Goal: Task Accomplishment & Management: Use online tool/utility

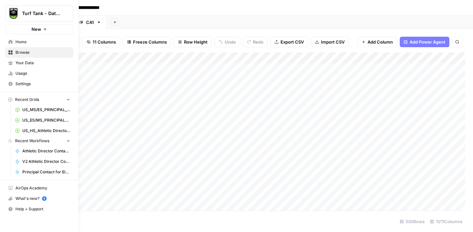
click at [17, 75] on span "Usage" at bounding box center [42, 74] width 55 height 6
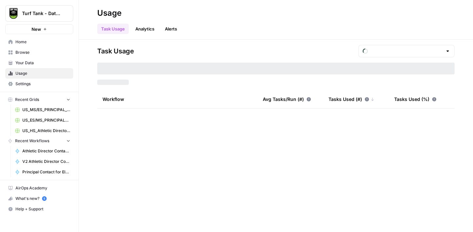
type input "August Tasks"
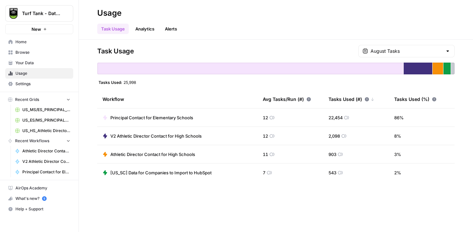
click at [23, 52] on span "Browse" at bounding box center [42, 53] width 55 height 6
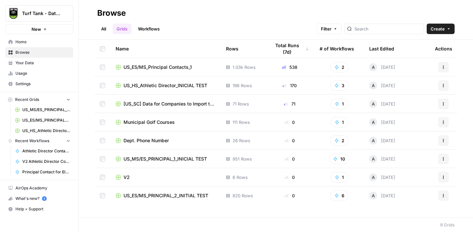
click at [178, 65] on span "US_ES/MS_Principal Contacts_1" at bounding box center [157, 67] width 68 height 7
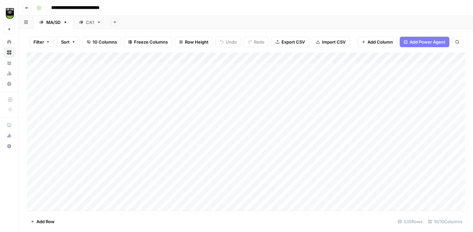
click at [89, 23] on div "CA1" at bounding box center [90, 22] width 8 height 7
click at [319, 183] on div "Add Column" at bounding box center [246, 132] width 438 height 158
click at [318, 196] on div "Add Column" at bounding box center [246, 132] width 438 height 158
click at [318, 104] on div "Add Column" at bounding box center [246, 132] width 438 height 158
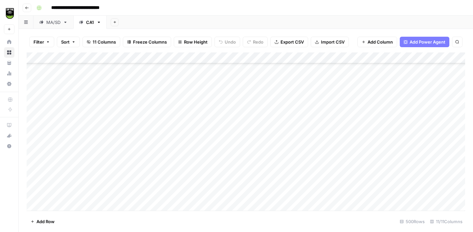
scroll to position [5374, 0]
click at [321, 127] on div "Add Column" at bounding box center [246, 132] width 438 height 158
click at [292, 41] on span "Export CSV" at bounding box center [291, 42] width 23 height 7
click at [297, 57] on div "Add Column" at bounding box center [246, 132] width 438 height 158
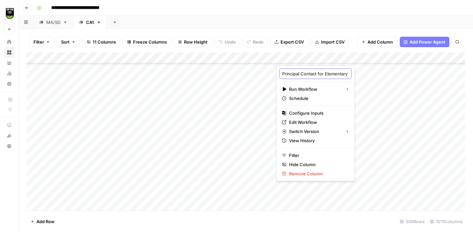
click at [292, 75] on input "Principal Contact for Elementary Schools" at bounding box center [315, 74] width 67 height 7
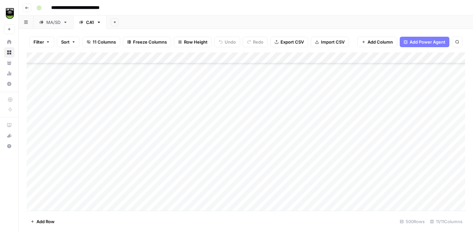
click at [288, 8] on div "**********" at bounding box center [250, 8] width 432 height 11
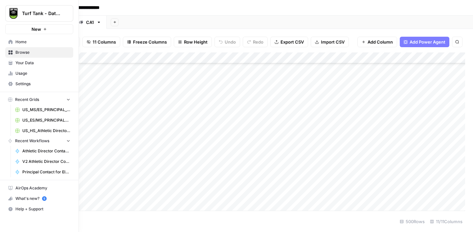
click at [39, 131] on span "US_HS_Athletic Director_INICIAL TEST" at bounding box center [46, 131] width 48 height 6
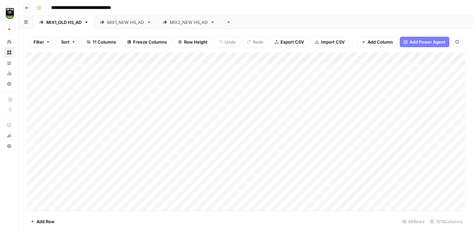
click at [272, 59] on div "Add Column" at bounding box center [246, 132] width 438 height 158
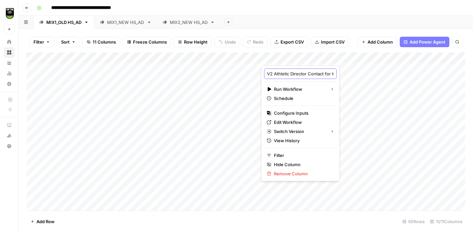
click at [276, 74] on input "V2 Athletic Director Contact for High Schools" at bounding box center [300, 74] width 67 height 7
click at [183, 25] on div "MIX2_NEW HS_AD" at bounding box center [189, 22] width 38 height 7
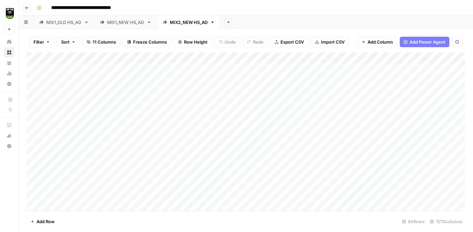
click at [285, 59] on div "Add Column" at bounding box center [246, 132] width 438 height 158
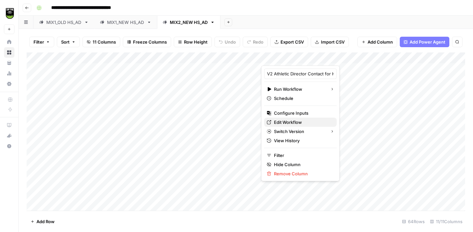
click at [299, 121] on span "Edit Workflow" at bounding box center [302, 122] width 57 height 7
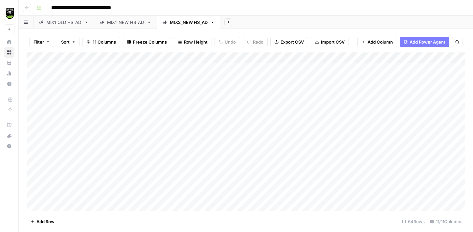
click at [28, 8] on icon "button" at bounding box center [27, 8] width 4 height 4
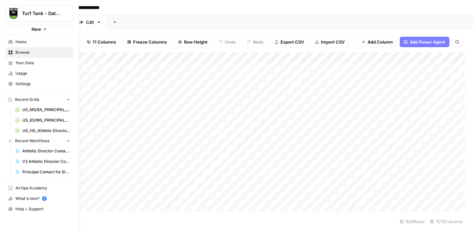
click at [22, 54] on span "Browse" at bounding box center [42, 53] width 55 height 6
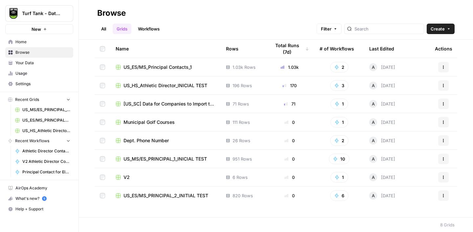
click at [163, 66] on span "US_ES/MS_Principal Contacts_1" at bounding box center [157, 67] width 68 height 7
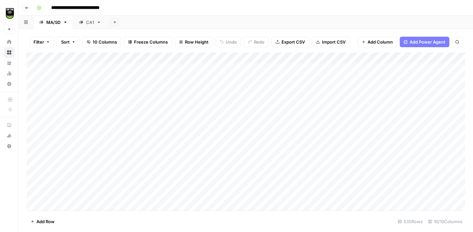
click at [427, 59] on div "Add Column" at bounding box center [246, 132] width 438 height 158
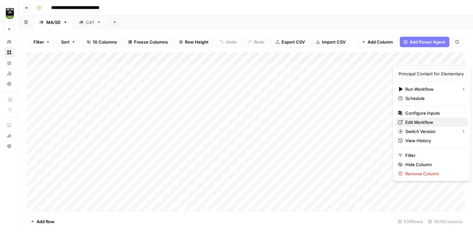
click at [422, 122] on span "Edit Workflow" at bounding box center [433, 122] width 57 height 7
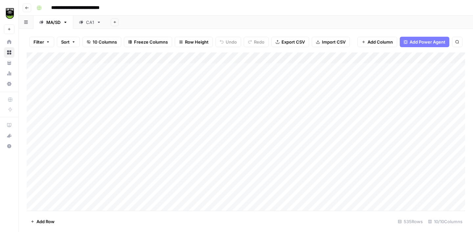
click at [98, 23] on icon at bounding box center [98, 22] width 5 height 5
click at [100, 23] on icon "button" at bounding box center [98, 22] width 5 height 5
click at [117, 47] on span "Duplicate Sheet" at bounding box center [126, 44] width 32 height 7
click at [123, 23] on div "CA1" at bounding box center [123, 22] width 8 height 7
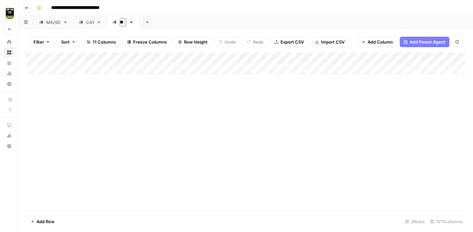
type input "***"
click at [160, 8] on div "**********" at bounding box center [250, 8] width 432 height 11
click at [326, 45] on span "Import CSV" at bounding box center [333, 42] width 24 height 7
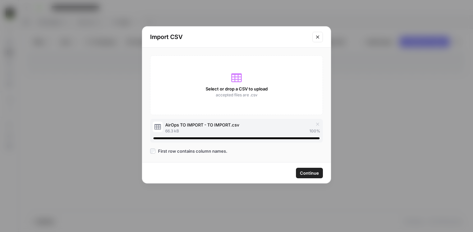
click at [308, 173] on span "Continue" at bounding box center [309, 173] width 19 height 7
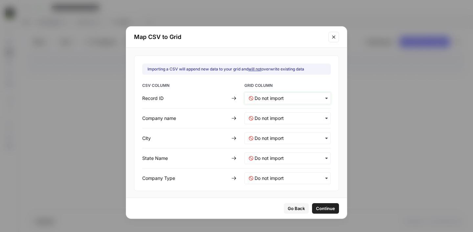
click at [270, 98] on ID-mapping "text" at bounding box center [290, 98] width 72 height 7
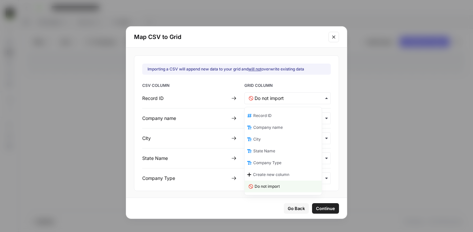
click at [270, 113] on span "Record ID" at bounding box center [262, 116] width 18 height 6
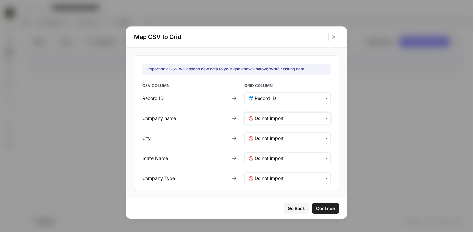
click at [259, 116] on name-mapping "text" at bounding box center [290, 118] width 72 height 7
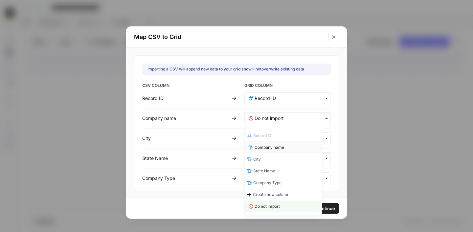
click at [261, 148] on span "Company name" at bounding box center [269, 148] width 30 height 6
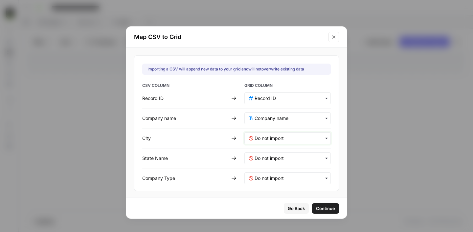
click at [259, 137] on input "text" at bounding box center [290, 138] width 72 height 7
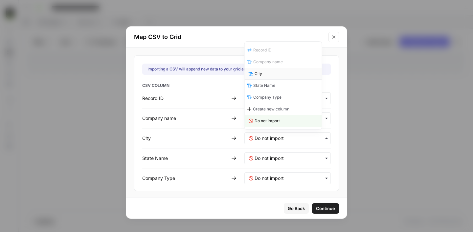
click at [264, 78] on div "City" at bounding box center [282, 74] width 77 height 12
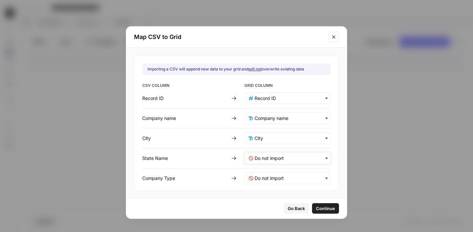
click at [267, 159] on Name-mapping "text" at bounding box center [290, 158] width 72 height 7
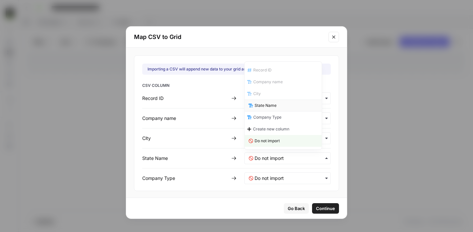
click at [263, 105] on span "State Name" at bounding box center [265, 106] width 22 height 6
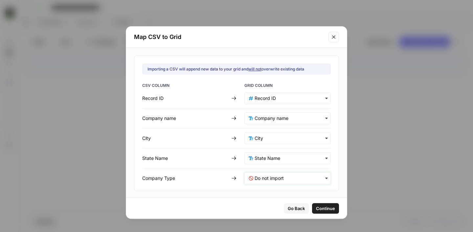
click at [273, 177] on Type-mapping "text" at bounding box center [290, 178] width 72 height 7
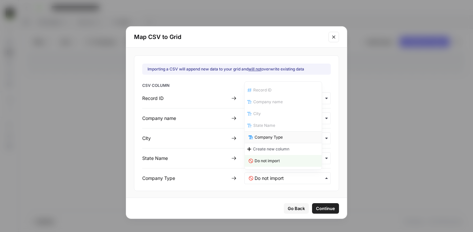
click at [268, 138] on span "Company Type" at bounding box center [268, 138] width 28 height 6
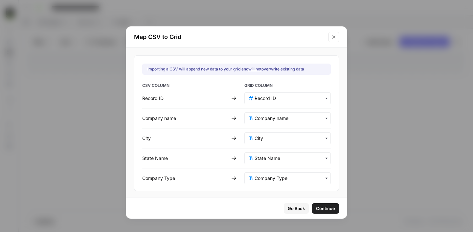
click at [317, 207] on span "Continue" at bounding box center [325, 208] width 19 height 7
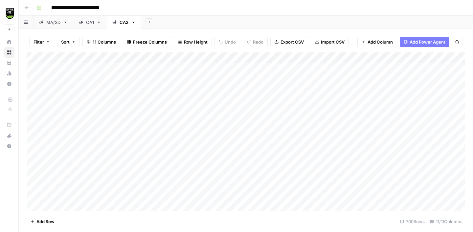
click at [320, 58] on div "Add Column" at bounding box center [246, 132] width 438 height 158
click at [327, 74] on span "All Rows" at bounding box center [343, 73] width 41 height 7
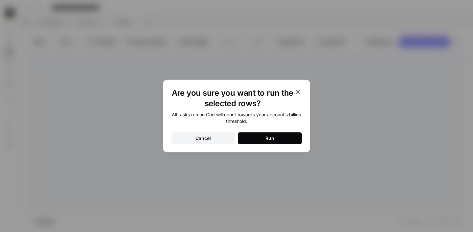
click at [267, 136] on div "Run" at bounding box center [269, 138] width 9 height 7
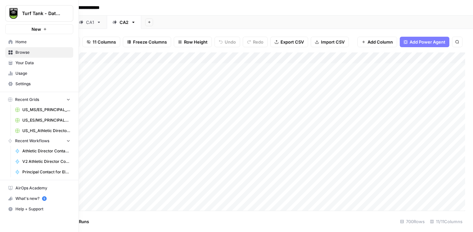
click at [20, 72] on span "Usage" at bounding box center [42, 74] width 55 height 6
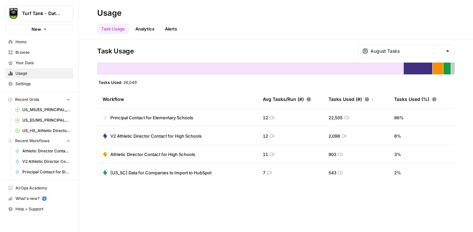
click at [35, 83] on span "Settings" at bounding box center [42, 84] width 55 height 6
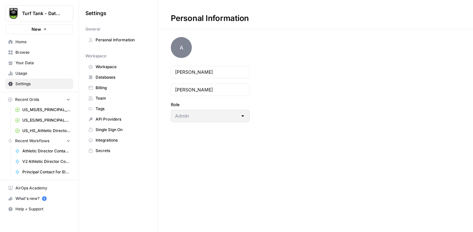
click at [95, 86] on span "Billing" at bounding box center [121, 88] width 52 height 6
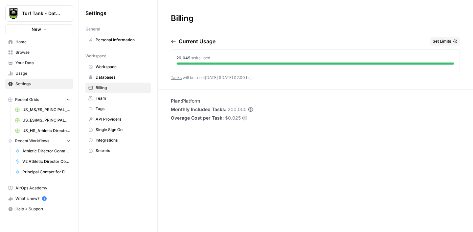
click at [39, 52] on span "Browse" at bounding box center [42, 53] width 55 height 6
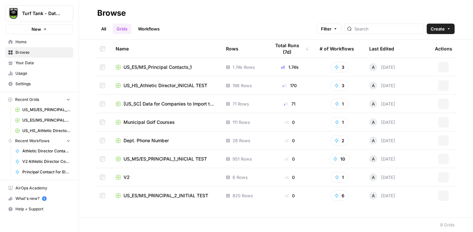
click at [157, 66] on span "US_ES/MS_Principal Contacts_1" at bounding box center [157, 67] width 68 height 7
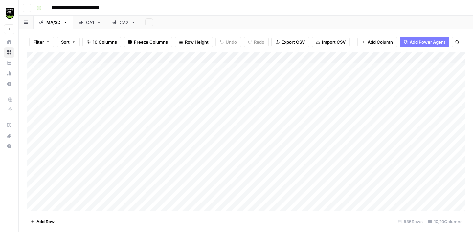
click at [125, 22] on div "CA2" at bounding box center [123, 22] width 9 height 7
click at [305, 59] on div "Add Column" at bounding box center [246, 132] width 438 height 158
click at [124, 71] on div "Add Column" at bounding box center [246, 132] width 438 height 158
click at [87, 20] on div "CA1" at bounding box center [90, 22] width 8 height 7
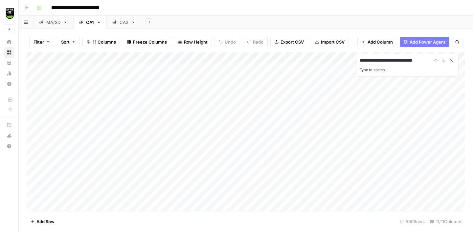
type input "**********"
click at [445, 61] on div "**********" at bounding box center [407, 61] width 96 height 8
click at [434, 59] on div "**********" at bounding box center [407, 61] width 96 height 8
click at [127, 23] on div "CA2" at bounding box center [123, 22] width 9 height 7
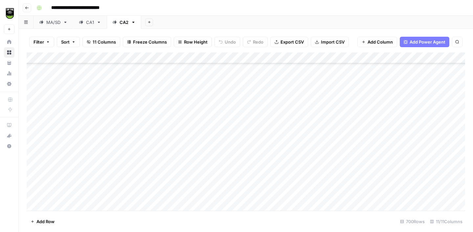
click at [134, 167] on div "Add Column" at bounding box center [246, 132] width 438 height 158
click at [87, 24] on div "CA1" at bounding box center [90, 22] width 8 height 7
click at [133, 79] on div "Add Column" at bounding box center [246, 132] width 438 height 158
click at [380, 61] on input "**********" at bounding box center [395, 61] width 72 height 8
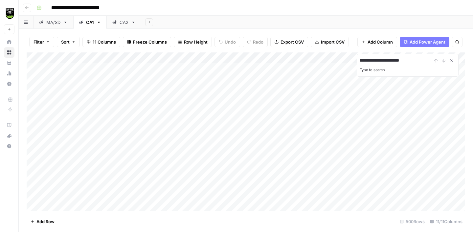
click at [380, 61] on input "**********" at bounding box center [395, 61] width 72 height 8
paste input "**********"
click at [124, 25] on div "CA2" at bounding box center [123, 22] width 9 height 7
type input "**********"
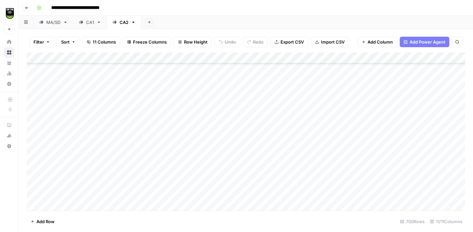
scroll to position [183, 0]
click at [132, 159] on div "Add Column" at bounding box center [246, 132] width 438 height 158
click at [88, 23] on div "CA1" at bounding box center [90, 22] width 8 height 7
type input "**********"
click at [451, 61] on icon "Close Search" at bounding box center [451, 61] width 2 height 2
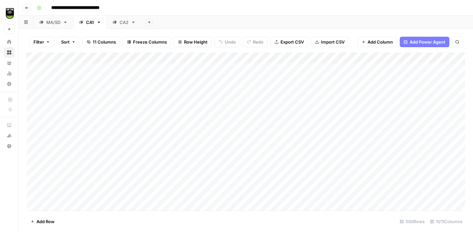
click at [122, 24] on div "CA2" at bounding box center [123, 22] width 9 height 7
click at [311, 58] on div "Add Column" at bounding box center [246, 132] width 438 height 158
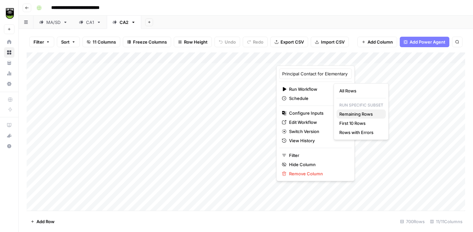
click at [354, 114] on span "Remaining Rows" at bounding box center [359, 114] width 41 height 7
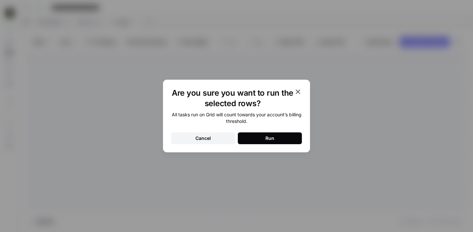
click at [282, 140] on button "Run" at bounding box center [270, 139] width 64 height 12
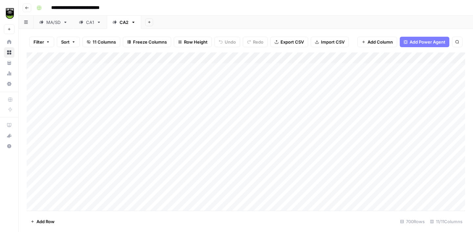
click at [94, 24] on div "CA1" at bounding box center [90, 22] width 8 height 7
click at [53, 25] on div "MA/SD" at bounding box center [53, 22] width 14 height 7
click at [120, 26] on link "CA2" at bounding box center [124, 22] width 34 height 13
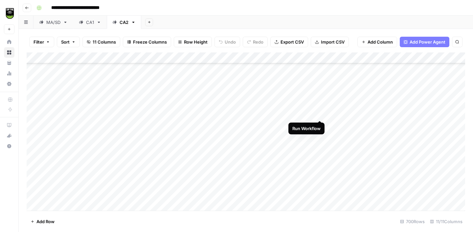
click at [319, 114] on div "Add Column" at bounding box center [246, 132] width 438 height 158
click at [320, 125] on div "Add Column" at bounding box center [246, 132] width 438 height 158
click at [321, 138] on div "Add Column" at bounding box center [246, 132] width 438 height 158
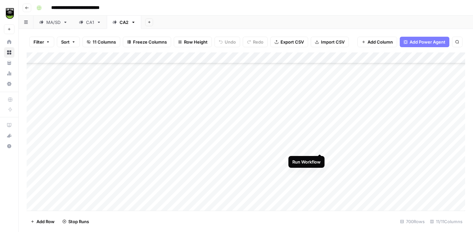
click at [319, 147] on div "Add Column" at bounding box center [246, 132] width 438 height 158
click at [318, 160] on div "Add Column" at bounding box center [246, 132] width 438 height 158
click at [320, 169] on div "Add Column" at bounding box center [246, 132] width 438 height 158
click at [320, 180] on div "Add Column" at bounding box center [246, 132] width 438 height 158
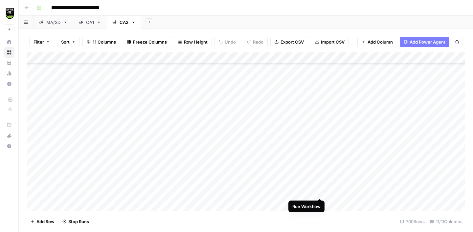
click at [319, 191] on div "Add Column" at bounding box center [246, 132] width 438 height 158
click at [313, 132] on div "Add Column" at bounding box center [246, 132] width 438 height 158
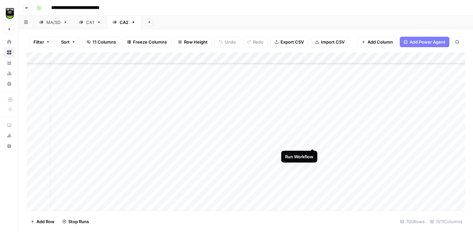
click at [314, 141] on div "Add Column" at bounding box center [246, 132] width 438 height 158
click at [314, 152] on div "Add Column" at bounding box center [246, 132] width 438 height 158
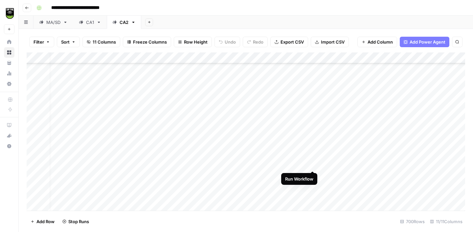
click at [314, 164] on div "Add Column" at bounding box center [246, 132] width 438 height 158
click at [314, 174] on div "Add Column" at bounding box center [246, 132] width 438 height 158
click at [312, 153] on div "Add Column" at bounding box center [246, 132] width 438 height 158
click at [315, 150] on div "Add Column" at bounding box center [246, 132] width 438 height 158
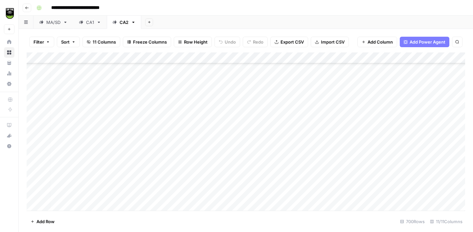
scroll to position [420, 2]
click at [320, 118] on div "Add Column" at bounding box center [246, 132] width 438 height 158
click at [319, 126] on div "Add Column" at bounding box center [246, 132] width 438 height 158
click at [317, 136] on div "Add Column" at bounding box center [246, 132] width 438 height 158
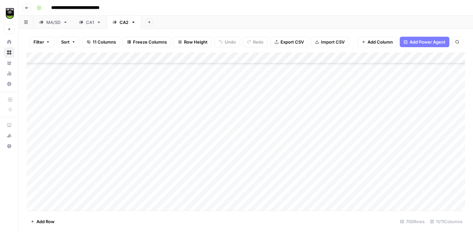
click at [320, 120] on div "Add Column" at bounding box center [246, 132] width 438 height 158
click at [317, 129] on div "Add Column" at bounding box center [246, 132] width 438 height 158
click at [316, 143] on div "Add Column" at bounding box center [246, 132] width 438 height 158
click at [317, 154] on div "Add Column" at bounding box center [246, 132] width 438 height 158
click at [318, 167] on div "Add Column" at bounding box center [246, 132] width 438 height 158
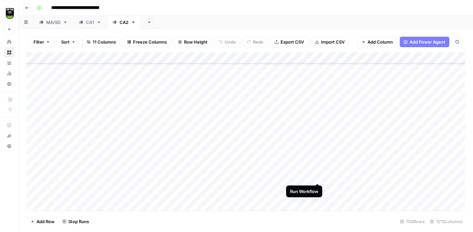
click at [318, 175] on div "Add Column" at bounding box center [246, 132] width 438 height 158
click at [316, 146] on div "Add Column" at bounding box center [246, 132] width 438 height 158
click at [318, 159] on div "Add Column" at bounding box center [246, 132] width 438 height 158
click at [318, 167] on div "Add Column" at bounding box center [246, 132] width 438 height 158
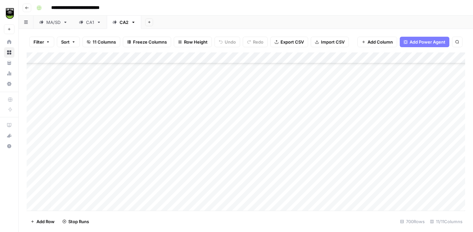
scroll to position [540, 2]
click at [318, 132] on div "Add Column" at bounding box center [246, 132] width 438 height 158
click at [320, 141] on div "Add Column" at bounding box center [246, 132] width 438 height 158
click at [317, 152] on div "Add Column" at bounding box center [246, 132] width 438 height 158
click at [318, 161] on div "Add Column" at bounding box center [246, 132] width 438 height 158
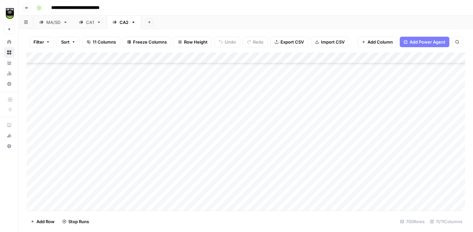
scroll to position [563, 2]
click at [317, 153] on div "Add Column" at bounding box center [246, 132] width 438 height 158
click at [317, 165] on div "Add Column" at bounding box center [246, 132] width 438 height 158
click at [319, 175] on div "Add Column" at bounding box center [246, 132] width 438 height 158
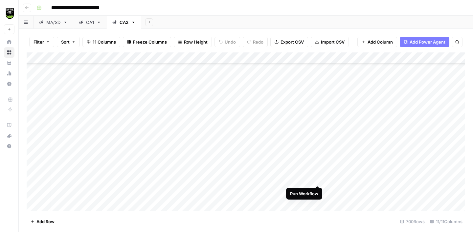
click at [316, 178] on div "Add Column" at bounding box center [246, 132] width 438 height 158
click at [319, 189] on div "Add Column" at bounding box center [246, 132] width 438 height 158
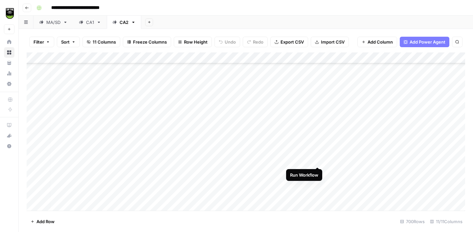
click at [320, 161] on div "Add Column" at bounding box center [246, 132] width 438 height 158
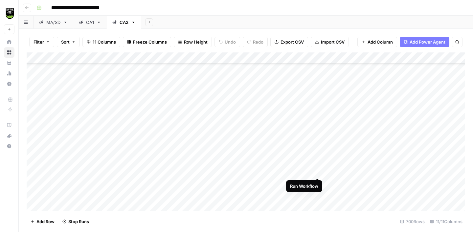
click at [319, 170] on div "Add Column" at bounding box center [246, 132] width 438 height 158
click at [318, 182] on div "Add Column" at bounding box center [246, 132] width 438 height 158
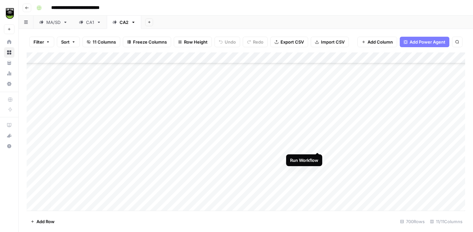
click at [315, 145] on div "Add Column" at bounding box center [246, 132] width 438 height 158
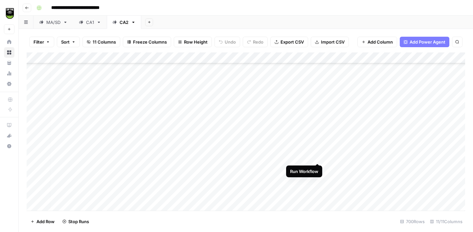
click at [316, 155] on div "Add Column" at bounding box center [246, 132] width 438 height 158
click at [317, 166] on div "Add Column" at bounding box center [246, 132] width 438 height 158
click at [319, 180] on div "Add Column" at bounding box center [246, 132] width 438 height 158
click at [318, 192] on div "Add Column" at bounding box center [246, 132] width 438 height 158
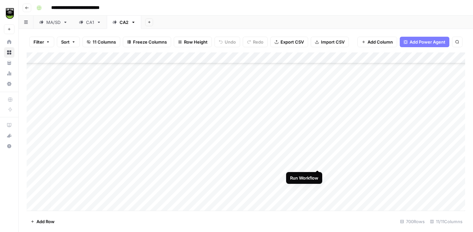
click at [317, 162] on div "Add Column" at bounding box center [246, 132] width 438 height 158
click at [317, 173] on div "Add Column" at bounding box center [246, 132] width 438 height 158
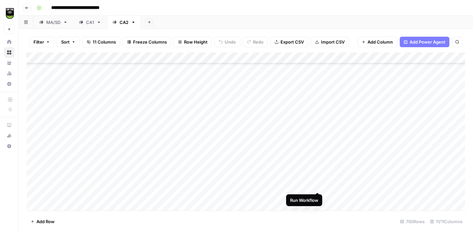
click at [317, 188] on div "Add Column" at bounding box center [246, 132] width 438 height 158
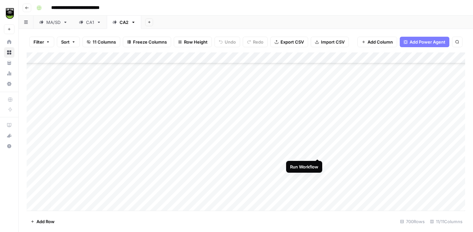
click at [318, 152] on div "Add Column" at bounding box center [246, 132] width 438 height 158
click at [319, 162] on div "Add Column" at bounding box center [246, 132] width 438 height 158
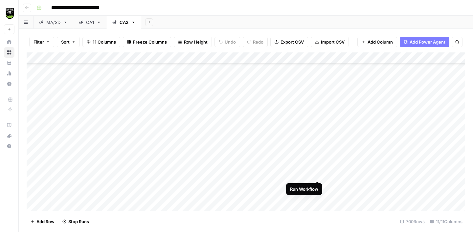
click at [318, 175] on div "Add Column" at bounding box center [246, 132] width 438 height 158
click at [317, 186] on div "Add Column" at bounding box center [246, 132] width 438 height 158
click at [317, 198] on div "Add Column" at bounding box center [246, 132] width 438 height 158
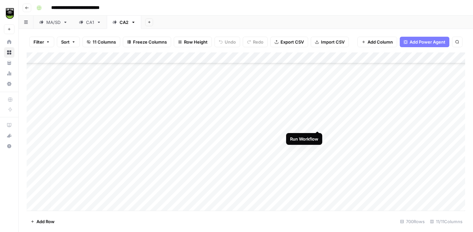
click at [319, 124] on div "Add Column" at bounding box center [246, 132] width 438 height 158
click at [317, 135] on div "Add Column" at bounding box center [246, 132] width 438 height 158
click at [309, 60] on div "Add Column" at bounding box center [246, 132] width 438 height 158
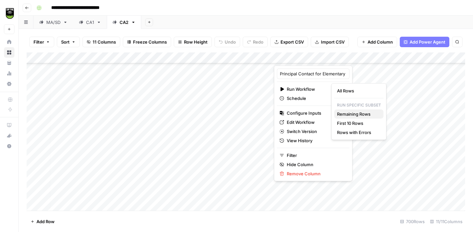
click at [346, 116] on span "Remaining Rows" at bounding box center [357, 114] width 41 height 7
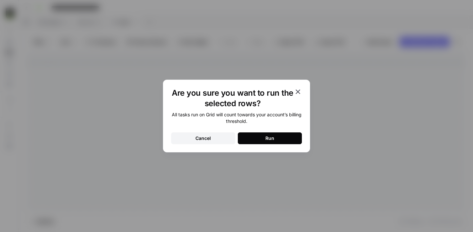
click at [287, 139] on button "Run" at bounding box center [270, 139] width 64 height 12
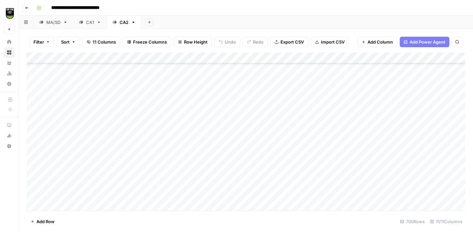
scroll to position [834, 2]
click at [279, 138] on div "Add Column" at bounding box center [246, 132] width 438 height 158
click at [317, 137] on div "Add Column" at bounding box center [246, 132] width 438 height 158
click at [318, 149] on div "Add Column" at bounding box center [246, 132] width 438 height 158
click at [318, 162] on div "Add Column" at bounding box center [246, 132] width 438 height 158
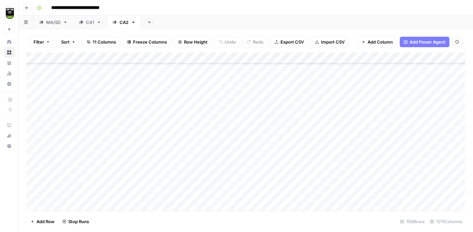
click at [318, 175] on div "Add Column" at bounding box center [246, 132] width 438 height 158
click at [318, 182] on div "Add Column" at bounding box center [246, 132] width 438 height 158
click at [318, 194] on div "Add Column" at bounding box center [246, 132] width 438 height 158
click at [317, 182] on div "Add Column" at bounding box center [246, 132] width 438 height 158
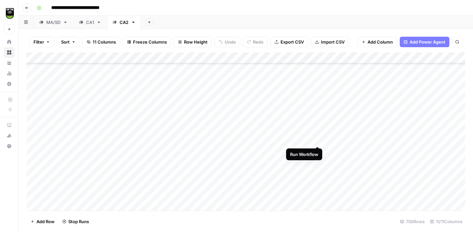
click at [318, 140] on div "Add Column" at bounding box center [246, 132] width 438 height 158
click at [318, 150] on div "Add Column" at bounding box center [246, 132] width 438 height 158
click at [318, 159] on div "Add Column" at bounding box center [246, 132] width 438 height 158
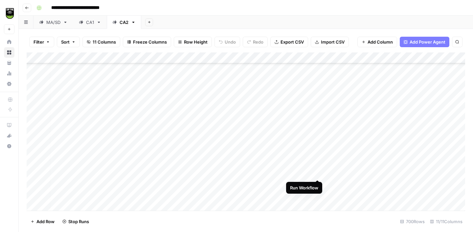
click at [319, 173] on div "Add Column" at bounding box center [246, 132] width 438 height 158
click at [319, 184] on div "Add Column" at bounding box center [246, 132] width 438 height 158
click at [319, 196] on div "Add Column" at bounding box center [246, 132] width 438 height 158
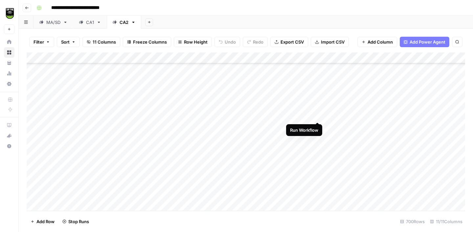
click at [318, 116] on div "Add Column" at bounding box center [246, 132] width 438 height 158
click at [319, 126] on div "Add Column" at bounding box center [246, 132] width 438 height 158
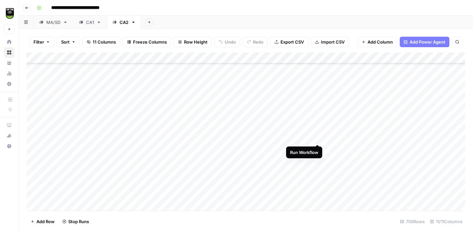
click at [319, 138] on div "Add Column" at bounding box center [246, 132] width 438 height 158
click at [318, 148] on div "Add Column" at bounding box center [246, 132] width 438 height 158
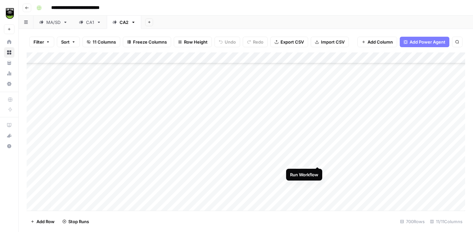
click at [319, 158] on div "Add Column" at bounding box center [246, 132] width 438 height 158
click at [317, 141] on div "Add Column" at bounding box center [246, 132] width 438 height 158
click at [318, 152] on div "Add Column" at bounding box center [246, 132] width 438 height 158
click at [318, 166] on div "Add Column" at bounding box center [246, 132] width 438 height 158
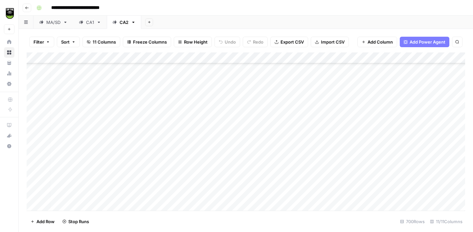
click at [318, 176] on div "Add Column" at bounding box center [246, 132] width 438 height 158
click at [318, 188] on div "Add Column" at bounding box center [246, 132] width 438 height 158
click at [318, 156] on div "Add Column" at bounding box center [246, 132] width 438 height 158
click at [318, 164] on div "Add Column" at bounding box center [246, 132] width 438 height 158
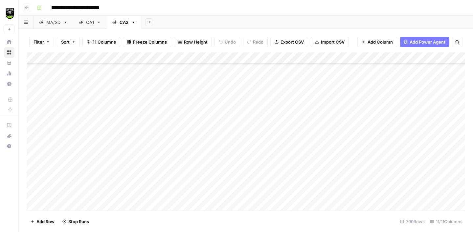
click at [318, 176] on div "Add Column" at bounding box center [246, 132] width 438 height 158
click at [318, 191] on div "Add Column" at bounding box center [246, 132] width 438 height 158
click at [317, 144] on div "Add Column" at bounding box center [246, 132] width 438 height 158
click at [318, 153] on div "Add Column" at bounding box center [246, 132] width 438 height 158
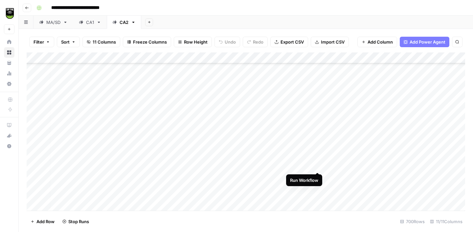
click at [316, 166] on div "Add Column" at bounding box center [246, 132] width 438 height 158
click at [316, 179] on div "Add Column" at bounding box center [246, 132] width 438 height 158
click at [317, 188] on div "Add Column" at bounding box center [246, 132] width 438 height 158
click at [317, 198] on div "Add Column" at bounding box center [246, 132] width 438 height 158
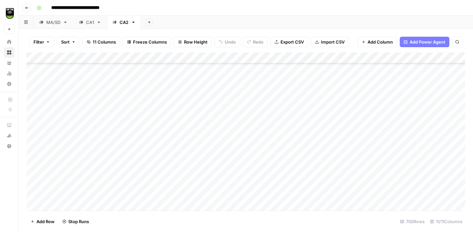
click at [318, 136] on div "Add Column" at bounding box center [246, 132] width 438 height 158
click at [318, 149] on div "Add Column" at bounding box center [246, 132] width 438 height 158
click at [318, 160] on div "Add Column" at bounding box center [246, 132] width 438 height 158
click at [316, 170] on div "Add Column" at bounding box center [246, 132] width 438 height 158
click at [319, 180] on div "Add Column" at bounding box center [246, 132] width 438 height 158
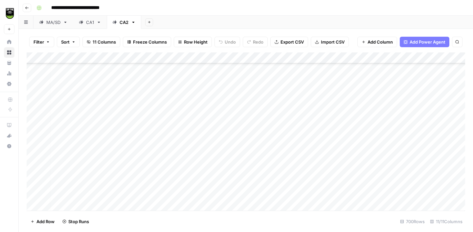
click at [319, 190] on div "Add Column" at bounding box center [246, 132] width 438 height 158
click at [318, 127] on div "Add Column" at bounding box center [246, 132] width 438 height 158
click at [318, 137] on div "Add Column" at bounding box center [246, 132] width 438 height 158
click at [317, 151] on div "Add Column" at bounding box center [246, 132] width 438 height 158
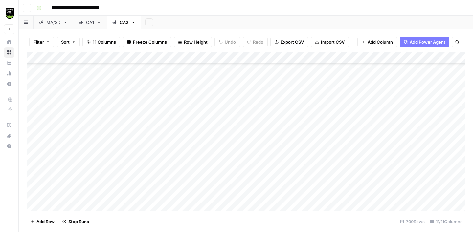
click at [317, 158] on div "Add Column" at bounding box center [246, 132] width 438 height 158
click at [316, 172] on div "Add Column" at bounding box center [246, 132] width 438 height 158
click at [316, 182] on div "Add Column" at bounding box center [246, 132] width 438 height 158
click at [316, 194] on div "Add Column" at bounding box center [246, 132] width 438 height 158
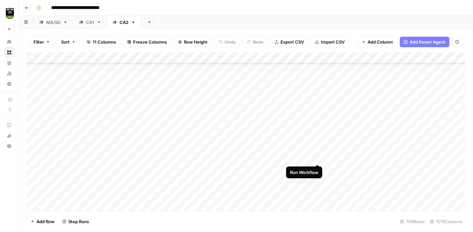
click at [317, 158] on div "Add Column" at bounding box center [246, 132] width 438 height 158
click at [317, 168] on div "Add Column" at bounding box center [246, 132] width 438 height 158
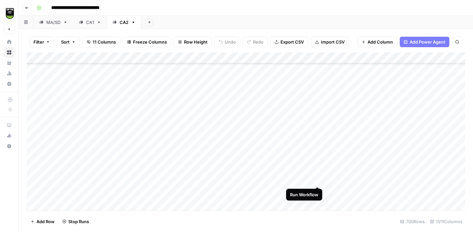
click at [317, 180] on div "Add Column" at bounding box center [246, 132] width 438 height 158
click at [317, 152] on div "Add Column" at bounding box center [246, 132] width 438 height 158
click at [317, 163] on div "Add Column" at bounding box center [246, 132] width 438 height 158
click at [317, 176] on div "Add Column" at bounding box center [246, 132] width 438 height 158
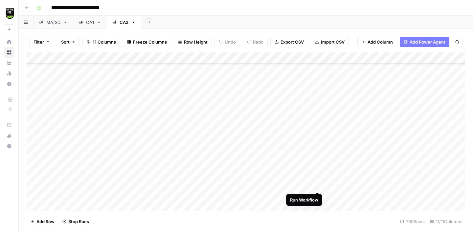
click at [317, 183] on div "Add Column" at bounding box center [246, 132] width 438 height 158
click at [317, 195] on div "Add Column" at bounding box center [246, 132] width 438 height 158
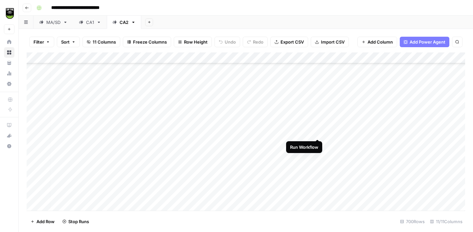
click at [318, 132] on div "Add Column" at bounding box center [246, 132] width 438 height 158
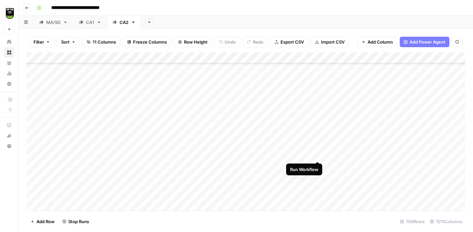
click at [318, 156] on div "Add Column" at bounding box center [246, 132] width 438 height 158
click at [318, 163] on div "Add Column" at bounding box center [246, 132] width 438 height 158
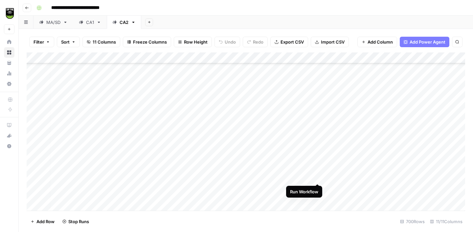
click at [318, 175] on div "Add Column" at bounding box center [246, 132] width 438 height 158
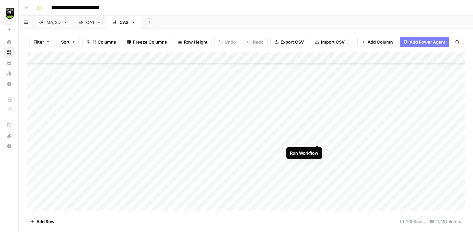
click at [317, 138] on div "Add Column" at bounding box center [246, 132] width 438 height 158
click at [316, 149] on div "Add Column" at bounding box center [246, 132] width 438 height 158
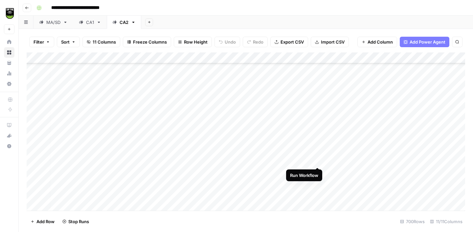
click at [316, 161] on div "Add Column" at bounding box center [246, 132] width 438 height 158
click at [317, 169] on div "Add Column" at bounding box center [246, 132] width 438 height 158
click at [317, 181] on div "Add Column" at bounding box center [246, 132] width 438 height 158
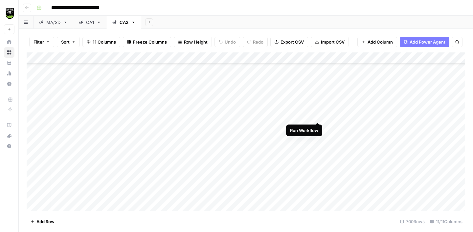
click at [316, 116] on div "Add Column" at bounding box center [246, 132] width 438 height 158
click at [316, 128] on div "Add Column" at bounding box center [246, 132] width 438 height 158
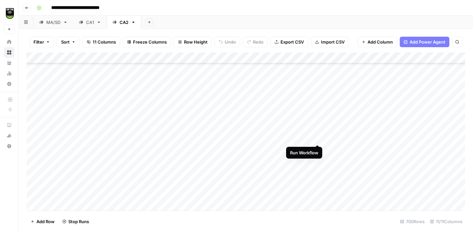
click at [317, 139] on div "Add Column" at bounding box center [246, 132] width 438 height 158
click at [317, 147] on div "Add Column" at bounding box center [246, 132] width 438 height 158
click at [318, 159] on div "Add Column" at bounding box center [246, 132] width 438 height 158
click at [318, 171] on div "Add Column" at bounding box center [246, 132] width 438 height 158
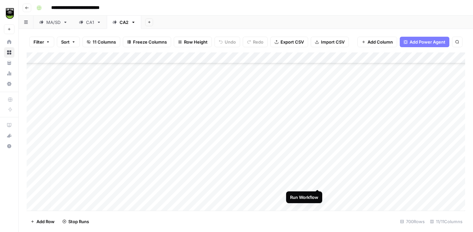
click at [319, 183] on div "Add Column" at bounding box center [246, 132] width 438 height 158
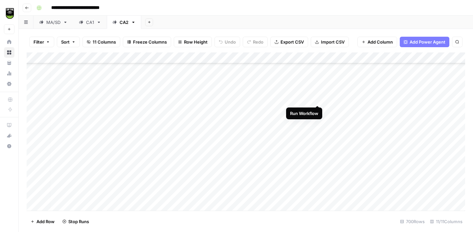
click at [319, 96] on div "Add Column" at bounding box center [246, 132] width 438 height 158
click at [318, 110] on div "Add Column" at bounding box center [246, 132] width 438 height 158
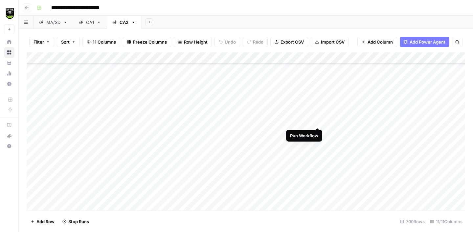
click at [316, 122] on div "Add Column" at bounding box center [246, 132] width 438 height 158
click at [317, 132] on div "Add Column" at bounding box center [246, 132] width 438 height 158
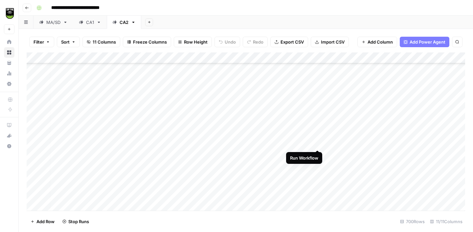
click at [317, 142] on div "Add Column" at bounding box center [246, 132] width 438 height 158
click at [317, 152] on div "Add Column" at bounding box center [246, 132] width 438 height 158
click at [318, 164] on div "Add Column" at bounding box center [246, 132] width 438 height 158
click at [319, 179] on div "Add Column" at bounding box center [246, 132] width 438 height 158
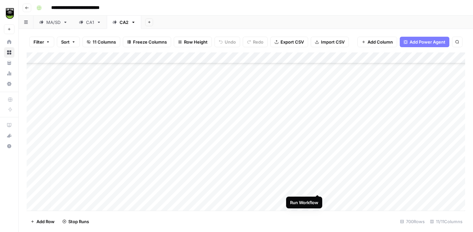
click at [319, 186] on div "Add Column" at bounding box center [246, 132] width 438 height 158
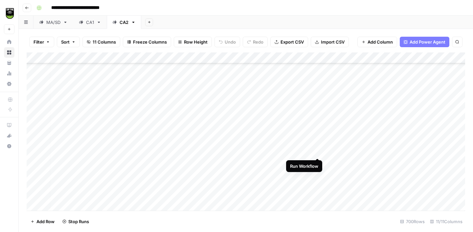
click at [316, 152] on div "Add Column" at bounding box center [246, 132] width 438 height 158
click at [316, 162] on div "Add Column" at bounding box center [246, 132] width 438 height 158
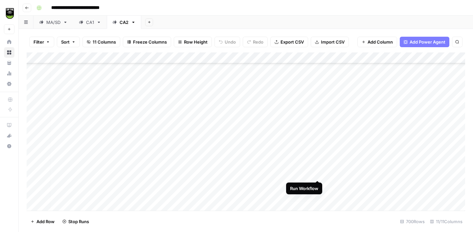
click at [316, 172] on div "Add Column" at bounding box center [246, 132] width 438 height 158
click at [316, 183] on div "Add Column" at bounding box center [246, 132] width 438 height 158
click at [318, 156] on div "Add Column" at bounding box center [246, 132] width 438 height 158
click at [318, 166] on div "Add Column" at bounding box center [246, 132] width 438 height 158
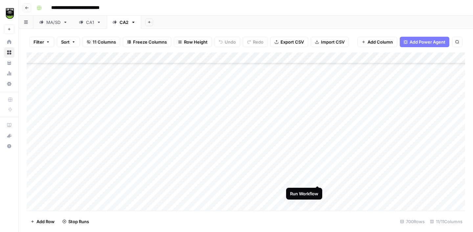
click at [318, 179] on div "Add Column" at bounding box center [246, 132] width 438 height 158
click at [318, 190] on div "Add Column" at bounding box center [246, 132] width 438 height 158
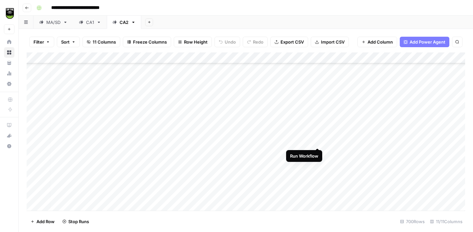
click at [319, 142] on div "Add Column" at bounding box center [246, 132] width 438 height 158
click at [318, 154] on div "Add Column" at bounding box center [246, 132] width 438 height 158
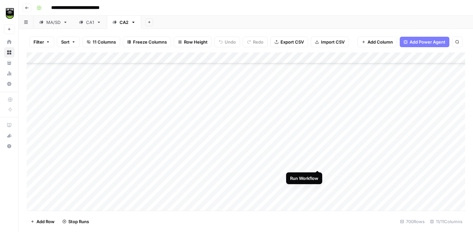
click at [318, 162] on div "Add Column" at bounding box center [246, 132] width 438 height 158
drag, startPoint x: 318, startPoint y: 172, endPoint x: 318, endPoint y: 177, distance: 4.6
click at [318, 172] on div "Add Column" at bounding box center [246, 132] width 438 height 158
click at [318, 186] on div "Add Column" at bounding box center [246, 132] width 438 height 158
click at [318, 196] on div "Add Column" at bounding box center [246, 132] width 438 height 158
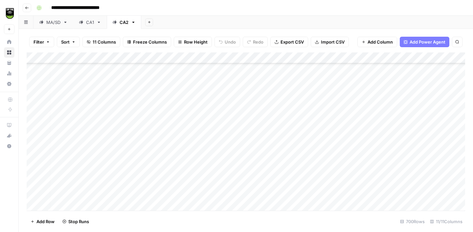
scroll to position [1821, 2]
click at [319, 166] on div "Add Column" at bounding box center [246, 132] width 438 height 158
click at [316, 180] on div "Add Column" at bounding box center [246, 132] width 438 height 158
click at [316, 195] on div "Add Column" at bounding box center [246, 132] width 438 height 158
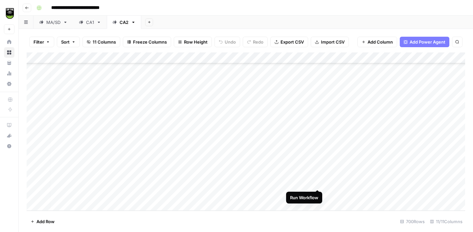
click at [317, 184] on div "Add Column" at bounding box center [246, 132] width 438 height 158
click at [317, 171] on div "Add Column" at bounding box center [246, 132] width 438 height 158
click at [317, 159] on div "Add Column" at bounding box center [246, 132] width 438 height 158
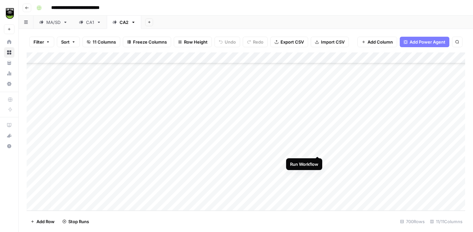
click at [317, 150] on div "Add Column" at bounding box center [246, 132] width 438 height 158
click at [318, 139] on div "Add Column" at bounding box center [246, 132] width 438 height 158
click at [320, 126] on div "Add Column" at bounding box center [246, 132] width 438 height 158
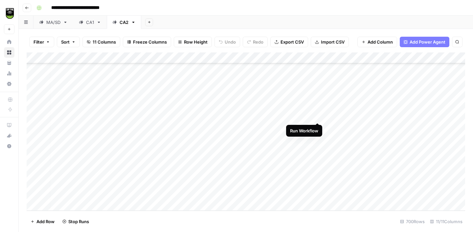
click at [319, 116] on div "Add Column" at bounding box center [246, 132] width 438 height 158
click at [317, 104] on div "Add Column" at bounding box center [246, 132] width 438 height 158
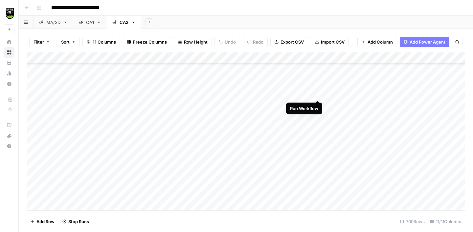
click at [318, 93] on div "Add Column" at bounding box center [246, 132] width 438 height 158
click at [317, 159] on div "Add Column" at bounding box center [246, 132] width 438 height 158
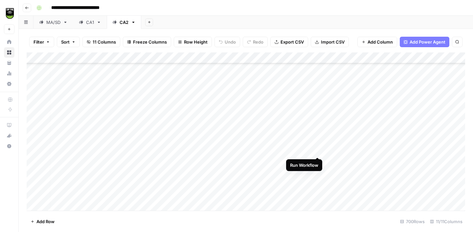
click at [316, 152] on div "Add Column" at bounding box center [246, 132] width 438 height 158
click at [316, 140] on div "Add Column" at bounding box center [246, 132] width 438 height 158
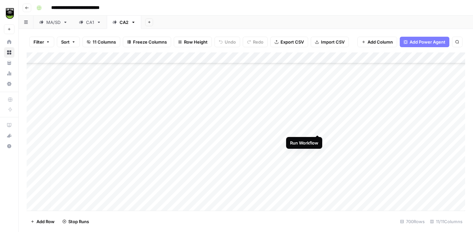
click at [316, 130] on div "Add Column" at bounding box center [246, 132] width 438 height 158
click at [316, 117] on div "Add Column" at bounding box center [246, 132] width 438 height 158
click at [317, 107] on div "Add Column" at bounding box center [246, 132] width 438 height 158
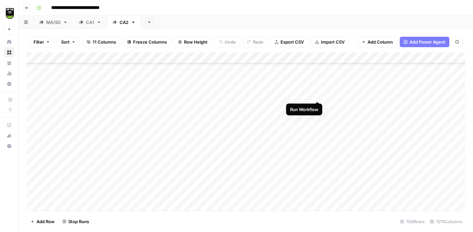
click at [318, 96] on div "Add Column" at bounding box center [246, 132] width 438 height 158
click at [318, 83] on div "Add Column" at bounding box center [246, 132] width 438 height 158
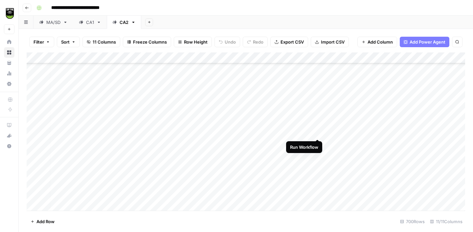
click at [320, 133] on div "Add Column" at bounding box center [246, 132] width 438 height 158
click at [317, 122] on div "Add Column" at bounding box center [246, 132] width 438 height 158
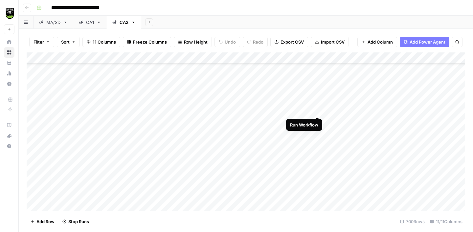
click at [317, 112] on div "Add Column" at bounding box center [246, 132] width 438 height 158
click at [317, 101] on div "Add Column" at bounding box center [246, 132] width 438 height 158
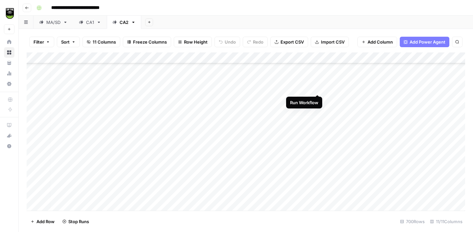
click at [315, 88] on div "Add Column" at bounding box center [246, 132] width 438 height 158
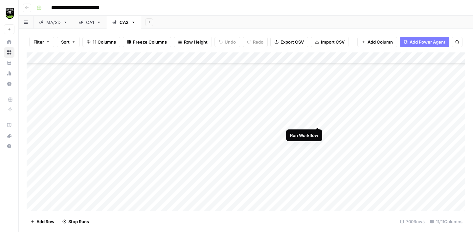
click at [318, 120] on div "Add Column" at bounding box center [246, 132] width 438 height 158
click at [315, 107] on div "Add Column" at bounding box center [246, 132] width 438 height 158
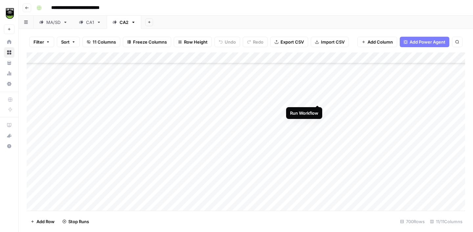
click at [314, 95] on div "Add Column" at bounding box center [246, 132] width 438 height 158
click at [317, 86] on div "Add Column" at bounding box center [246, 132] width 438 height 158
click at [320, 128] on div "Add Column" at bounding box center [246, 132] width 438 height 158
click at [318, 118] on div "Add Column" at bounding box center [246, 132] width 438 height 158
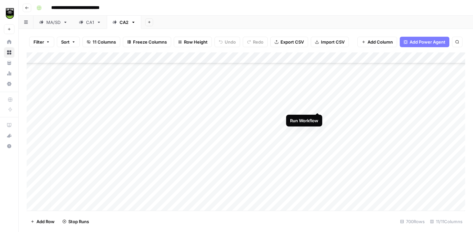
click at [317, 108] on div "Add Column" at bounding box center [246, 132] width 438 height 158
click at [317, 94] on div "Add Column" at bounding box center [246, 132] width 438 height 158
click at [317, 85] on div "Add Column" at bounding box center [246, 132] width 438 height 158
click at [317, 112] on div "Add Column" at bounding box center [246, 132] width 438 height 158
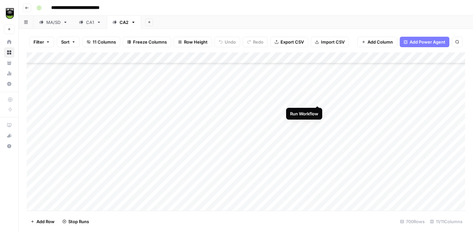
click at [317, 99] on div "Add Column" at bounding box center [246, 132] width 438 height 158
click at [317, 91] on div "Add Column" at bounding box center [246, 132] width 438 height 158
click at [319, 102] on div "Add Column" at bounding box center [246, 132] width 438 height 158
click at [317, 91] on div "Add Column" at bounding box center [246, 132] width 438 height 158
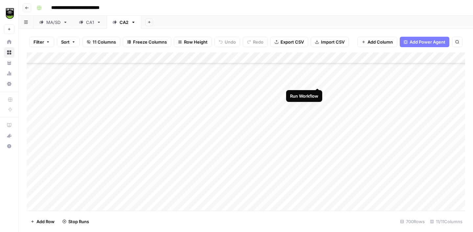
click at [317, 83] on div "Add Column" at bounding box center [246, 132] width 438 height 158
click at [318, 69] on div "Add Column" at bounding box center [246, 132] width 438 height 158
click at [317, 143] on div "Add Column" at bounding box center [246, 132] width 438 height 158
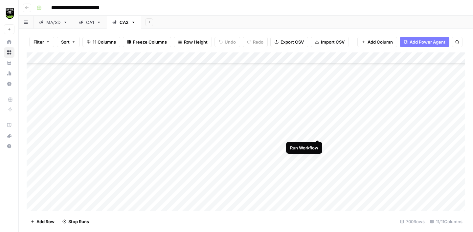
click at [317, 134] on div "Add Column" at bounding box center [246, 132] width 438 height 158
click at [317, 124] on div "Add Column" at bounding box center [246, 132] width 438 height 158
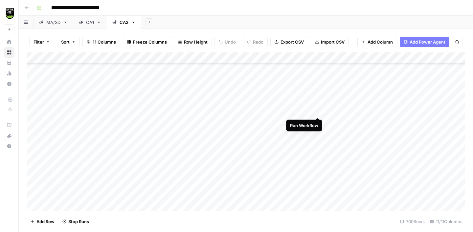
click at [316, 113] on div "Add Column" at bounding box center [246, 132] width 438 height 158
click at [316, 100] on div "Add Column" at bounding box center [246, 132] width 438 height 158
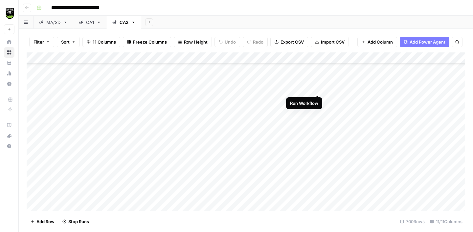
click at [316, 91] on div "Add Column" at bounding box center [246, 132] width 438 height 158
click at [319, 79] on div "Add Column" at bounding box center [246, 132] width 438 height 158
click at [317, 186] on div "Add Column" at bounding box center [246, 132] width 438 height 158
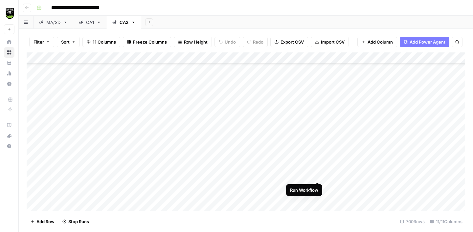
click at [316, 177] on div "Add Column" at bounding box center [246, 132] width 438 height 158
click at [318, 164] on div "Add Column" at bounding box center [246, 132] width 438 height 158
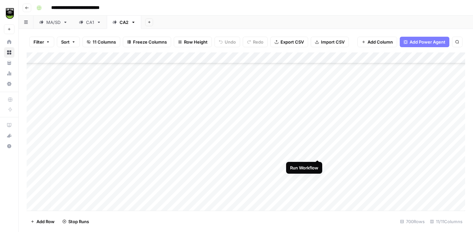
click at [317, 152] on div "Add Column" at bounding box center [246, 132] width 438 height 158
click at [317, 143] on div "Add Column" at bounding box center [246, 132] width 438 height 158
click at [318, 133] on div "Add Column" at bounding box center [246, 132] width 438 height 158
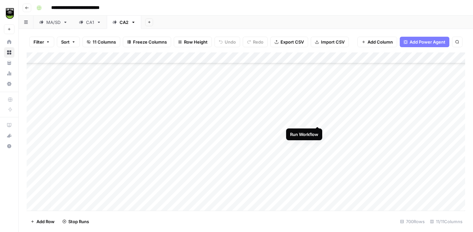
click at [318, 120] on div "Add Column" at bounding box center [246, 132] width 438 height 158
click at [318, 110] on div "Add Column" at bounding box center [246, 132] width 438 height 158
click at [317, 98] on div "Add Column" at bounding box center [246, 132] width 438 height 158
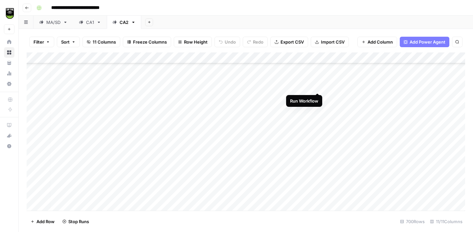
click at [317, 86] on div "Add Column" at bounding box center [246, 132] width 438 height 158
click at [318, 76] on div "Add Column" at bounding box center [246, 132] width 438 height 158
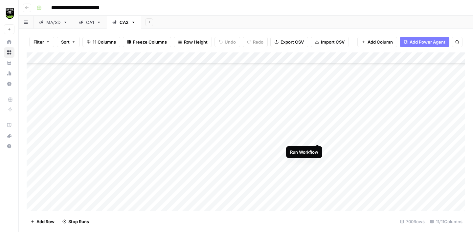
click at [315, 137] on div "Add Column" at bounding box center [246, 132] width 438 height 158
click at [316, 126] on div "Add Column" at bounding box center [246, 132] width 438 height 158
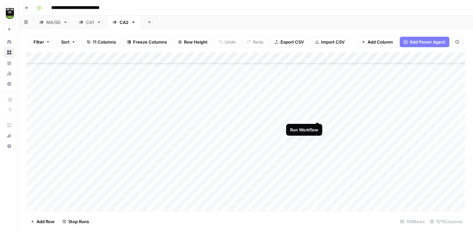
click at [316, 118] on div "Add Column" at bounding box center [246, 132] width 438 height 158
click at [317, 105] on div "Add Column" at bounding box center [246, 132] width 438 height 158
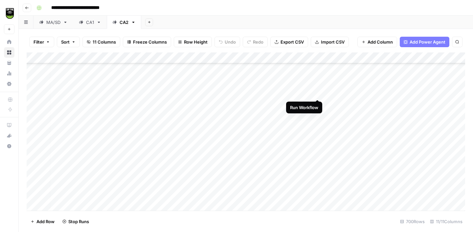
click at [317, 95] on div "Add Column" at bounding box center [246, 132] width 438 height 158
click at [317, 83] on div "Add Column" at bounding box center [246, 132] width 438 height 158
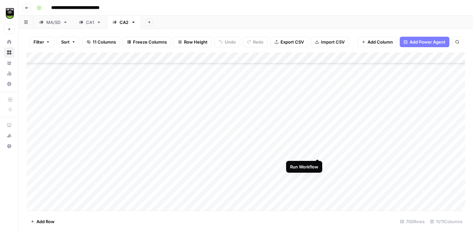
click at [317, 150] on div "Add Column" at bounding box center [246, 132] width 438 height 158
click at [317, 140] on div "Add Column" at bounding box center [246, 132] width 438 height 158
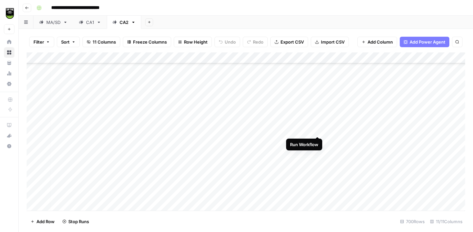
click at [317, 130] on div "Add Column" at bounding box center [246, 132] width 438 height 158
click at [317, 121] on div "Add Column" at bounding box center [246, 132] width 438 height 158
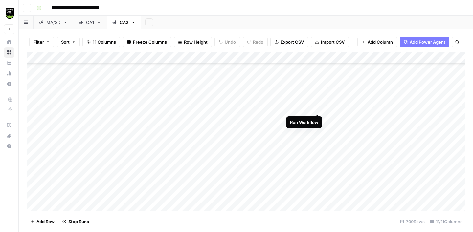
click at [317, 107] on div "Add Column" at bounding box center [246, 132] width 438 height 158
click at [316, 150] on div "Add Column" at bounding box center [246, 132] width 438 height 158
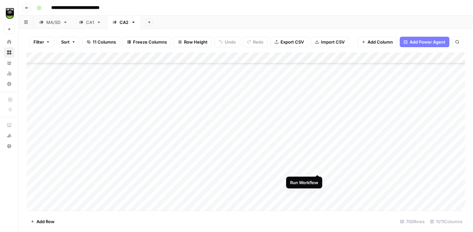
click at [318, 167] on div "Add Column" at bounding box center [246, 132] width 438 height 158
click at [317, 158] on div "Add Column" at bounding box center [246, 132] width 438 height 158
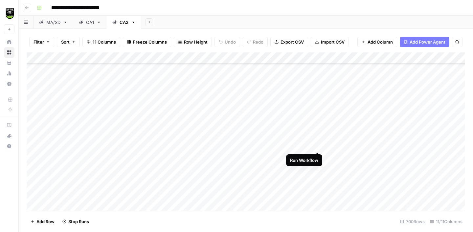
click at [316, 147] on div "Add Column" at bounding box center [246, 132] width 438 height 158
click at [316, 137] on div "Add Column" at bounding box center [246, 132] width 438 height 158
click at [316, 124] on div "Add Column" at bounding box center [246, 132] width 438 height 158
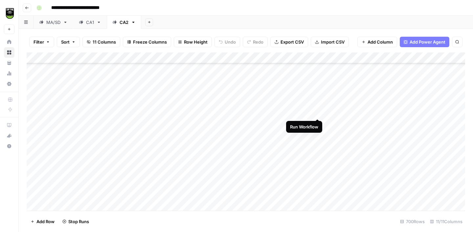
click at [317, 115] on div "Add Column" at bounding box center [246, 132] width 438 height 158
click at [317, 100] on div "Add Column" at bounding box center [246, 132] width 438 height 158
click at [317, 91] on div "Add Column" at bounding box center [246, 132] width 438 height 158
click at [317, 78] on div "Add Column" at bounding box center [246, 132] width 438 height 158
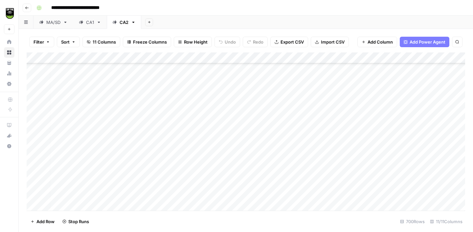
click at [317, 121] on div "Add Column" at bounding box center [246, 132] width 438 height 158
click at [317, 130] on div "Add Column" at bounding box center [246, 132] width 438 height 158
click at [315, 144] on div "Add Column" at bounding box center [246, 132] width 438 height 158
click at [316, 153] on div "Add Column" at bounding box center [246, 132] width 438 height 158
click at [316, 141] on div "Add Column" at bounding box center [246, 132] width 438 height 158
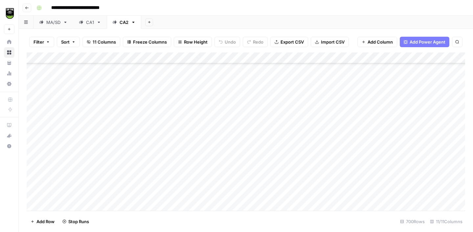
click at [316, 164] on div "Add Column" at bounding box center [246, 132] width 438 height 158
click at [317, 176] on div "Add Column" at bounding box center [246, 132] width 438 height 158
click at [317, 187] on div "Add Column" at bounding box center [246, 132] width 438 height 158
click at [317, 158] on div "Add Column" at bounding box center [246, 132] width 438 height 158
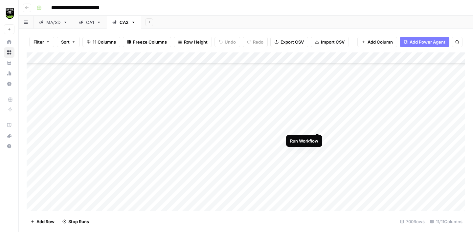
click at [318, 126] on div "Add Column" at bounding box center [246, 132] width 438 height 158
click at [319, 167] on div "Add Column" at bounding box center [246, 132] width 438 height 158
click at [319, 181] on div "Add Column" at bounding box center [246, 132] width 438 height 158
click at [317, 170] on div "Add Column" at bounding box center [246, 132] width 438 height 158
click at [317, 192] on div "Add Column" at bounding box center [246, 132] width 438 height 158
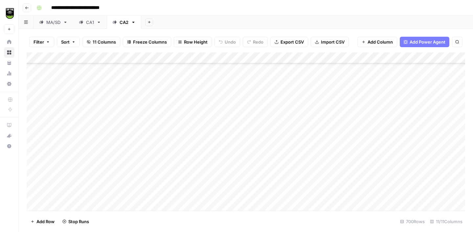
click at [317, 201] on div "Add Column" at bounding box center [246, 132] width 438 height 158
click at [317, 128] on div "Add Column" at bounding box center [246, 132] width 438 height 158
click at [316, 142] on div "Add Column" at bounding box center [246, 132] width 438 height 158
click at [316, 151] on div "Add Column" at bounding box center [246, 132] width 438 height 158
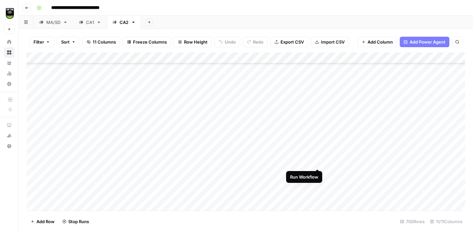
click at [316, 159] on div "Add Column" at bounding box center [246, 132] width 438 height 158
click at [317, 173] on div "Add Column" at bounding box center [246, 132] width 438 height 158
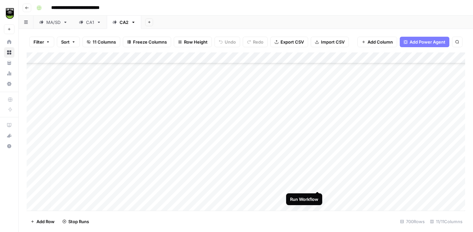
click at [317, 185] on div "Add Column" at bounding box center [246, 132] width 438 height 158
click at [318, 198] on div "Add Column" at bounding box center [246, 132] width 438 height 158
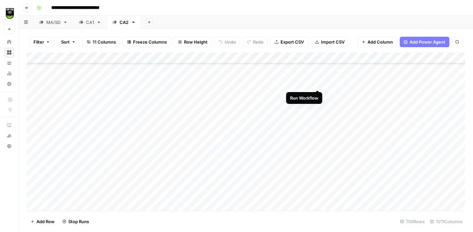
click at [315, 85] on div "Add Column" at bounding box center [246, 132] width 438 height 158
click at [317, 95] on div "Add Column" at bounding box center [246, 132] width 438 height 158
click at [317, 106] on div "Add Column" at bounding box center [246, 132] width 438 height 158
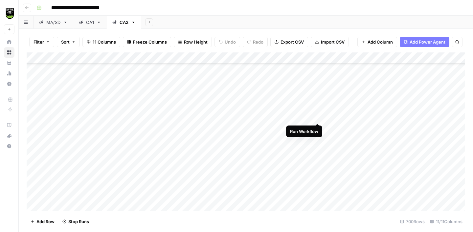
click at [318, 116] on div "Add Column" at bounding box center [246, 132] width 438 height 158
click at [318, 129] on div "Add Column" at bounding box center [246, 132] width 438 height 158
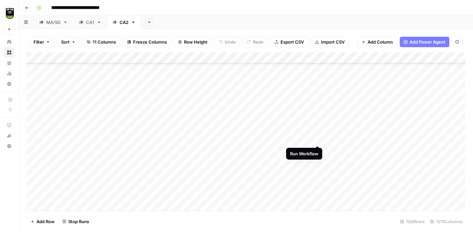
click at [317, 140] on div "Add Column" at bounding box center [246, 132] width 438 height 158
click at [317, 149] on div "Add Column" at bounding box center [246, 132] width 438 height 158
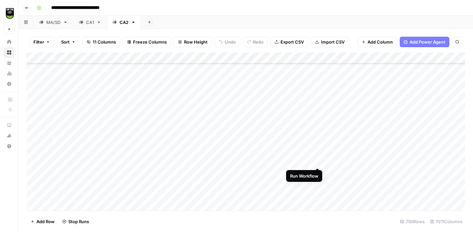
click at [317, 158] on div "Add Column" at bounding box center [246, 132] width 438 height 158
click at [318, 171] on div "Add Column" at bounding box center [246, 132] width 438 height 158
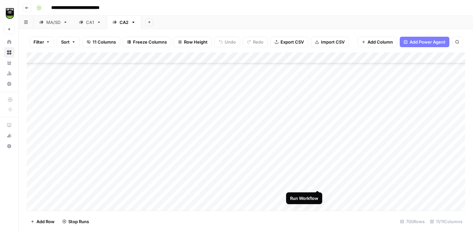
click at [318, 182] on div "Add Column" at bounding box center [246, 132] width 438 height 158
click at [318, 170] on div "Add Column" at bounding box center [246, 132] width 438 height 158
click at [318, 179] on div "Add Column" at bounding box center [246, 132] width 438 height 158
click at [318, 192] on div "Add Column" at bounding box center [246, 132] width 438 height 158
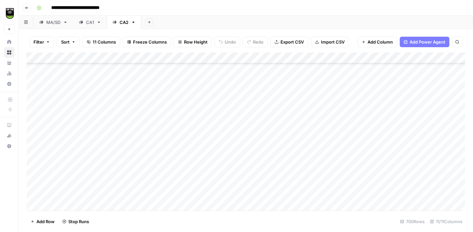
scroll to position [2232, 2]
click at [317, 137] on div "Add Column" at bounding box center [246, 132] width 438 height 158
click at [317, 147] on div "Add Column" at bounding box center [246, 132] width 438 height 158
click at [317, 155] on div "Add Column" at bounding box center [246, 132] width 438 height 158
click at [319, 167] on div "Add Column" at bounding box center [246, 132] width 438 height 158
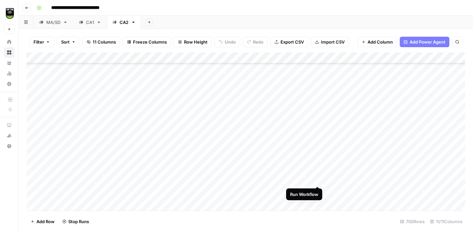
click at [317, 180] on div "Add Column" at bounding box center [246, 132] width 438 height 158
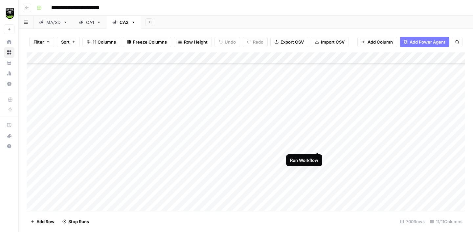
click at [316, 148] on div "Add Column" at bounding box center [246, 132] width 438 height 158
click at [317, 160] on div "Add Column" at bounding box center [246, 132] width 438 height 158
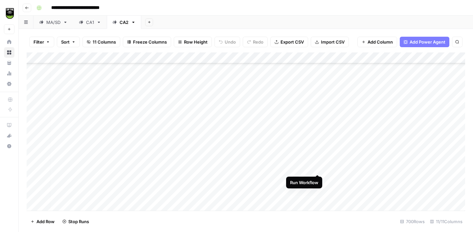
click at [319, 168] on div "Add Column" at bounding box center [246, 132] width 438 height 158
click at [319, 178] on div "Add Column" at bounding box center [246, 132] width 438 height 158
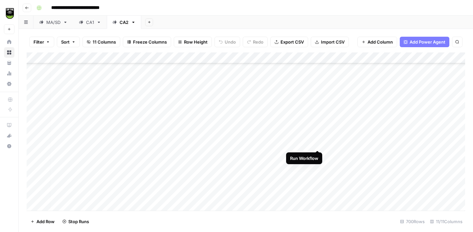
click at [318, 144] on div "Add Column" at bounding box center [246, 132] width 438 height 158
click at [317, 155] on div "Add Column" at bounding box center [246, 132] width 438 height 158
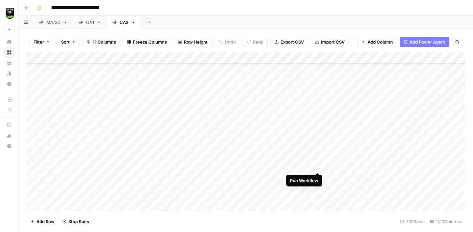
click at [318, 165] on div "Add Column" at bounding box center [246, 132] width 438 height 158
click at [317, 147] on div "Add Column" at bounding box center [246, 132] width 438 height 158
click at [319, 175] on div "Add Column" at bounding box center [246, 132] width 438 height 158
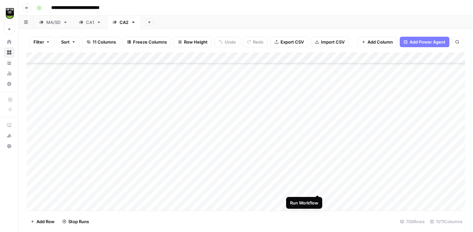
click at [317, 188] on div "Add Column" at bounding box center [246, 132] width 438 height 158
click at [317, 198] on div "Add Column" at bounding box center [246, 132] width 438 height 158
click at [318, 149] on div "Add Column" at bounding box center [246, 132] width 438 height 158
click at [319, 158] on div "Add Column" at bounding box center [246, 132] width 438 height 158
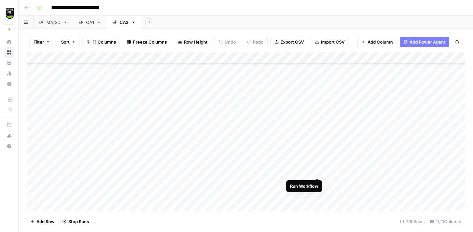
click at [318, 174] on div "Add Column" at bounding box center [246, 132] width 438 height 158
click at [318, 183] on div "Add Column" at bounding box center [246, 132] width 438 height 158
click at [318, 192] on div "Add Column" at bounding box center [246, 132] width 438 height 158
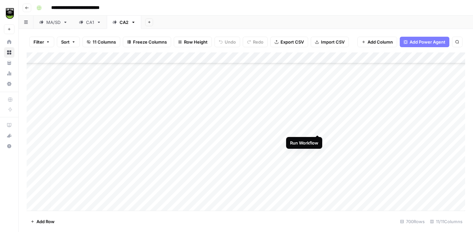
click at [316, 127] on div "Add Column" at bounding box center [246, 132] width 438 height 158
click at [317, 138] on div "Add Column" at bounding box center [246, 132] width 438 height 158
click at [317, 148] on div "Add Column" at bounding box center [246, 132] width 438 height 158
click at [318, 161] on div "Add Column" at bounding box center [246, 132] width 438 height 158
click at [318, 174] on div "Add Column" at bounding box center [246, 132] width 438 height 158
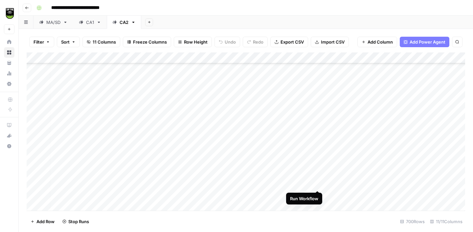
click at [317, 186] on div "Add Column" at bounding box center [246, 132] width 438 height 158
click at [319, 195] on div "Add Column" at bounding box center [246, 132] width 438 height 158
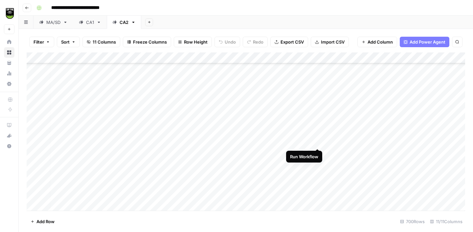
click at [316, 142] on div "Add Column" at bounding box center [246, 132] width 438 height 158
click at [317, 151] on div "Add Column" at bounding box center [246, 132] width 438 height 158
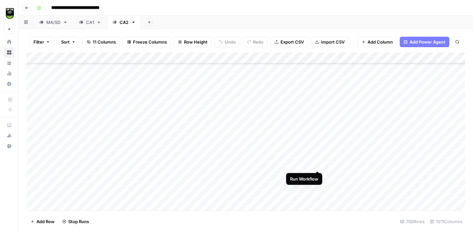
click at [317, 164] on div "Add Column" at bounding box center [246, 132] width 438 height 158
click at [318, 173] on div "Add Column" at bounding box center [246, 132] width 438 height 158
click at [318, 186] on div "Add Column" at bounding box center [246, 132] width 438 height 158
click at [317, 197] on div "Add Column" at bounding box center [246, 132] width 438 height 158
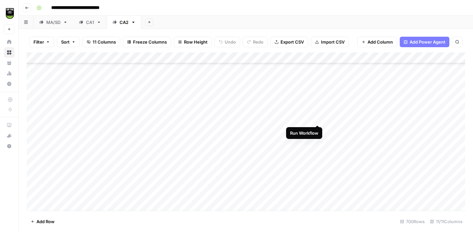
click at [316, 119] on div "Add Column" at bounding box center [246, 132] width 438 height 158
click at [316, 128] on div "Add Column" at bounding box center [246, 132] width 438 height 158
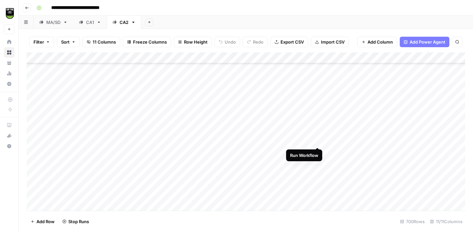
click at [317, 138] on div "Add Column" at bounding box center [246, 132] width 438 height 158
click at [317, 150] on div "Add Column" at bounding box center [246, 132] width 438 height 158
click at [319, 165] on div "Add Column" at bounding box center [246, 132] width 438 height 158
click at [318, 174] on div "Add Column" at bounding box center [246, 132] width 438 height 158
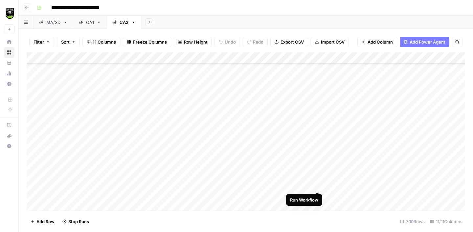
click at [318, 184] on div "Add Column" at bounding box center [246, 132] width 438 height 158
click at [317, 138] on div "Add Column" at bounding box center [246, 132] width 438 height 158
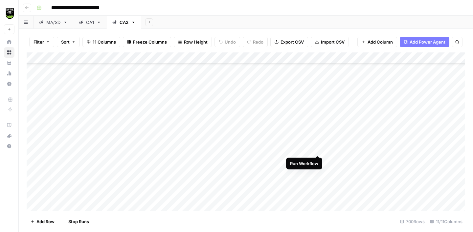
click at [317, 149] on div "Add Column" at bounding box center [246, 132] width 438 height 158
click at [317, 159] on div "Add Column" at bounding box center [246, 132] width 438 height 158
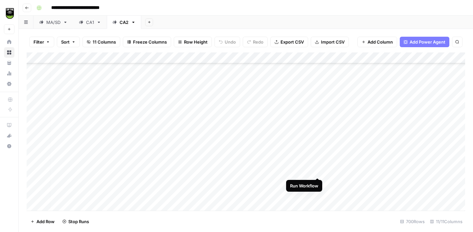
click at [317, 170] on div "Add Column" at bounding box center [246, 132] width 438 height 158
click at [318, 181] on div "Add Column" at bounding box center [246, 132] width 438 height 158
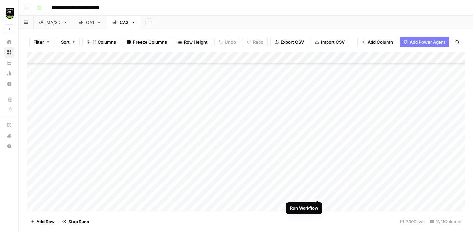
click at [317, 192] on div "Add Column" at bounding box center [246, 132] width 438 height 158
click at [317, 203] on div "Add Column" at bounding box center [246, 132] width 438 height 158
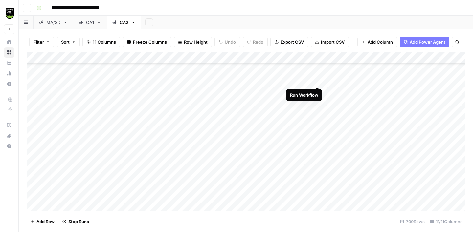
click at [317, 81] on div "Add Column" at bounding box center [246, 132] width 438 height 158
click at [317, 91] on div "Add Column" at bounding box center [246, 132] width 438 height 158
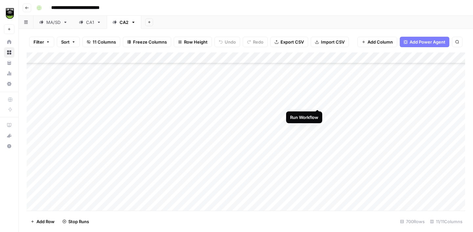
click at [317, 101] on div "Add Column" at bounding box center [246, 132] width 438 height 158
click at [318, 113] on div "Add Column" at bounding box center [246, 132] width 438 height 158
click at [317, 122] on div "Add Column" at bounding box center [246, 132] width 438 height 158
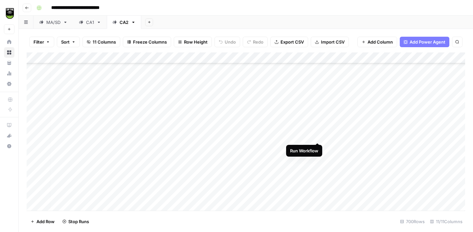
click at [317, 137] on div "Add Column" at bounding box center [246, 132] width 438 height 158
click at [317, 145] on div "Add Column" at bounding box center [246, 132] width 438 height 158
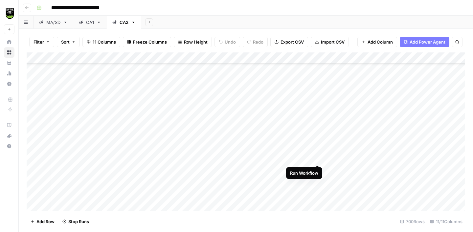
click at [317, 158] on div "Add Column" at bounding box center [246, 132] width 438 height 158
click at [318, 168] on div "Add Column" at bounding box center [246, 132] width 438 height 158
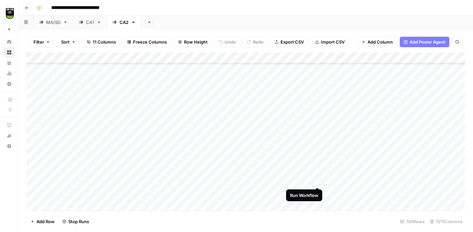
click at [317, 181] on div "Add Column" at bounding box center [246, 132] width 438 height 158
click at [318, 189] on div "Add Column" at bounding box center [246, 132] width 438 height 158
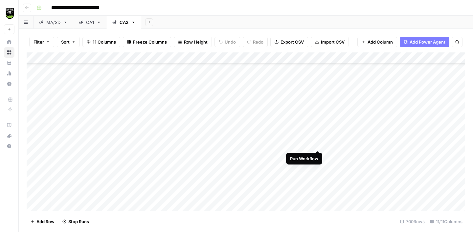
click at [317, 143] on div "Add Column" at bounding box center [246, 132] width 438 height 158
click at [317, 157] on div "Add Column" at bounding box center [246, 132] width 438 height 158
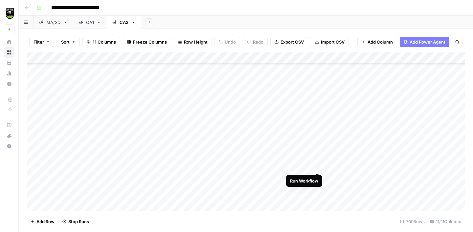
click at [318, 165] on div "Add Column" at bounding box center [246, 132] width 438 height 158
click at [318, 179] on div "Add Column" at bounding box center [246, 132] width 438 height 158
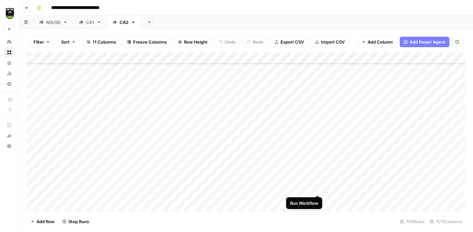
click at [318, 187] on div "Add Column" at bounding box center [246, 132] width 438 height 158
click at [318, 201] on div "Add Column" at bounding box center [246, 132] width 438 height 158
click at [317, 108] on div "Add Column" at bounding box center [246, 132] width 438 height 158
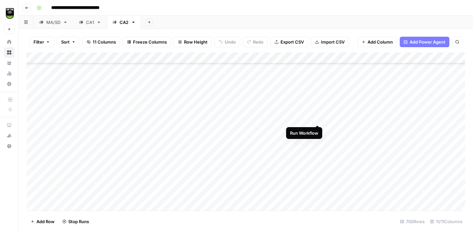
click at [317, 120] on div "Add Column" at bounding box center [246, 132] width 438 height 158
click at [317, 129] on div "Add Column" at bounding box center [246, 132] width 438 height 158
click at [317, 142] on div "Add Column" at bounding box center [246, 132] width 438 height 158
click at [318, 151] on div "Add Column" at bounding box center [246, 132] width 438 height 158
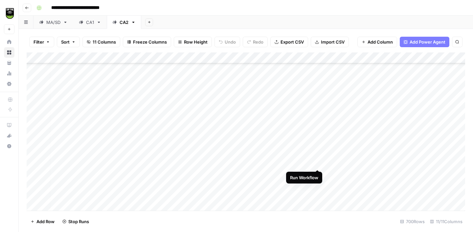
click at [318, 162] on div "Add Column" at bounding box center [246, 132] width 438 height 158
click at [318, 175] on div "Add Column" at bounding box center [246, 132] width 438 height 158
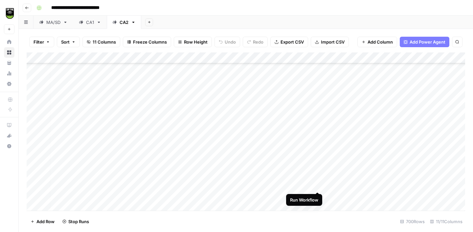
click at [317, 185] on div "Add Column" at bounding box center [246, 132] width 438 height 158
click at [318, 196] on div "Add Column" at bounding box center [246, 132] width 438 height 158
click at [317, 92] on div "Add Column" at bounding box center [246, 132] width 438 height 158
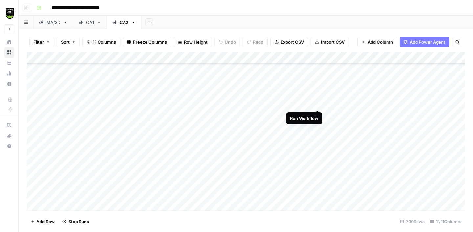
click at [317, 102] on div "Add Column" at bounding box center [246, 132] width 438 height 158
click at [317, 113] on div "Add Column" at bounding box center [246, 132] width 438 height 158
click at [315, 126] on div "Add Column" at bounding box center [246, 132] width 438 height 158
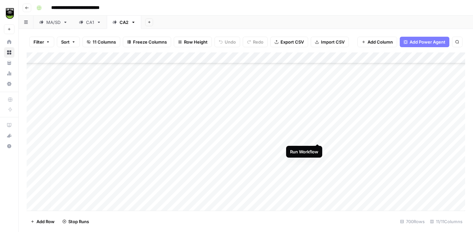
click at [319, 135] on div "Add Column" at bounding box center [246, 132] width 438 height 158
click at [320, 146] on div "Add Column" at bounding box center [246, 132] width 438 height 158
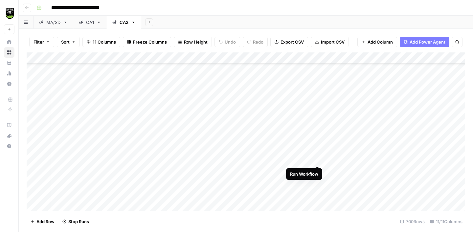
click at [317, 158] on div "Add Column" at bounding box center [246, 132] width 438 height 158
click at [319, 170] on div "Add Column" at bounding box center [246, 132] width 438 height 158
click at [316, 181] on div "Add Column" at bounding box center [246, 132] width 438 height 158
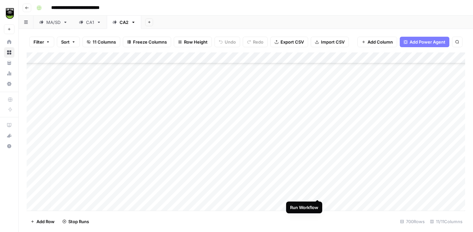
click at [317, 193] on div "Add Column" at bounding box center [246, 132] width 438 height 158
click at [317, 204] on div "Add Column" at bounding box center [246, 132] width 438 height 158
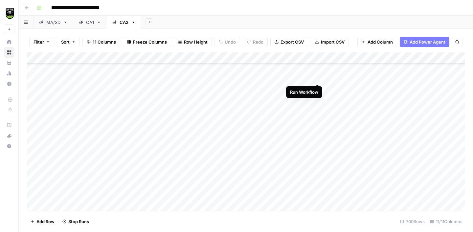
click at [320, 78] on div "Add Column" at bounding box center [246, 132] width 438 height 158
click at [320, 86] on div "Add Column" at bounding box center [246, 132] width 438 height 158
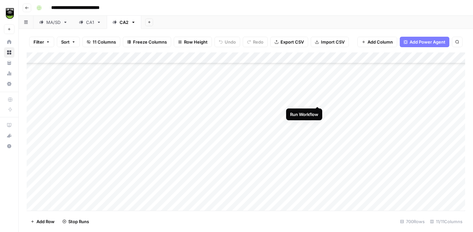
click at [316, 101] on div "Add Column" at bounding box center [246, 132] width 438 height 158
click at [316, 110] on div "Add Column" at bounding box center [246, 132] width 438 height 158
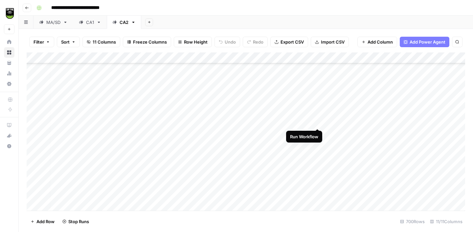
click at [317, 119] on div "Add Column" at bounding box center [246, 132] width 438 height 158
click at [316, 133] on div "Add Column" at bounding box center [246, 132] width 438 height 158
click at [316, 144] on div "Add Column" at bounding box center [246, 132] width 438 height 158
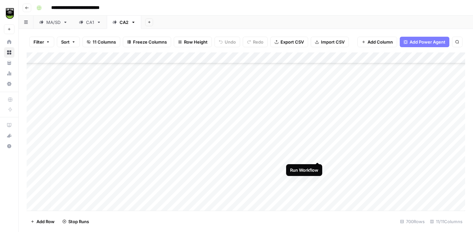
click at [317, 153] on div "Add Column" at bounding box center [246, 132] width 438 height 158
click at [319, 168] on div "Add Column" at bounding box center [246, 132] width 438 height 158
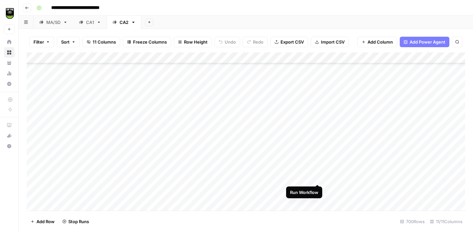
click at [319, 179] on div "Add Column" at bounding box center [246, 132] width 438 height 158
click at [317, 191] on div "Add Column" at bounding box center [246, 132] width 438 height 158
click at [318, 198] on div "Add Column" at bounding box center [246, 132] width 438 height 158
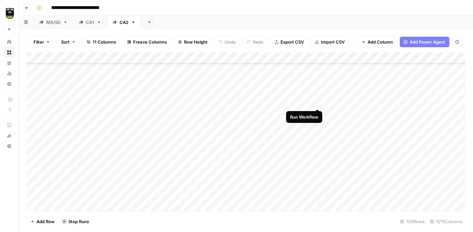
click at [318, 101] on div "Add Column" at bounding box center [246, 132] width 438 height 158
click at [319, 112] on div "Add Column" at bounding box center [246, 132] width 438 height 158
click at [319, 120] on div "Add Column" at bounding box center [246, 132] width 438 height 158
click at [318, 137] on div "Add Column" at bounding box center [246, 132] width 438 height 158
click at [317, 145] on div "Add Column" at bounding box center [246, 132] width 438 height 158
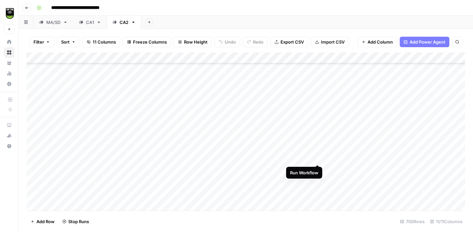
click at [316, 160] on div "Add Column" at bounding box center [246, 132] width 438 height 158
click at [316, 167] on div "Add Column" at bounding box center [246, 132] width 438 height 158
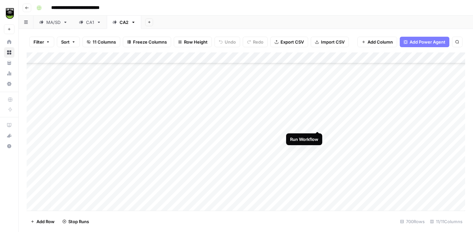
click at [317, 123] on div "Add Column" at bounding box center [246, 132] width 438 height 158
click at [309, 58] on div "Add Column" at bounding box center [246, 132] width 438 height 158
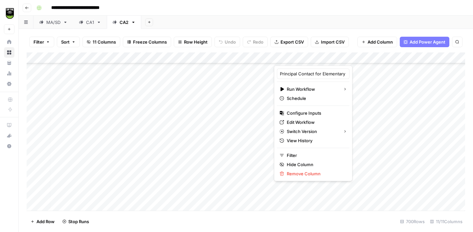
click at [364, 175] on div "Add Column" at bounding box center [246, 132] width 438 height 158
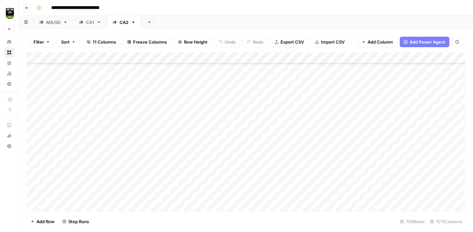
scroll to position [3403, 2]
click at [318, 114] on div "Add Column" at bounding box center [246, 132] width 438 height 158
click at [317, 124] on div "Add Column" at bounding box center [246, 132] width 438 height 158
click at [317, 134] on div "Add Column" at bounding box center [246, 132] width 438 height 158
click at [318, 114] on div "Add Column" at bounding box center [246, 132] width 438 height 158
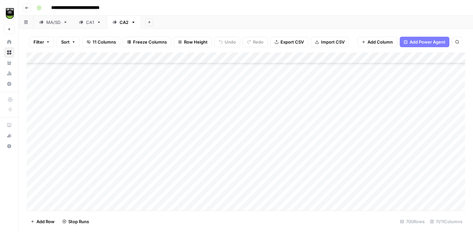
click at [319, 146] on div "Add Column" at bounding box center [246, 132] width 438 height 158
click at [319, 158] on div "Add Column" at bounding box center [246, 132] width 438 height 158
click at [319, 168] on div "Add Column" at bounding box center [246, 132] width 438 height 158
click at [318, 180] on div "Add Column" at bounding box center [246, 132] width 438 height 158
click at [316, 190] on div "Add Column" at bounding box center [246, 132] width 438 height 158
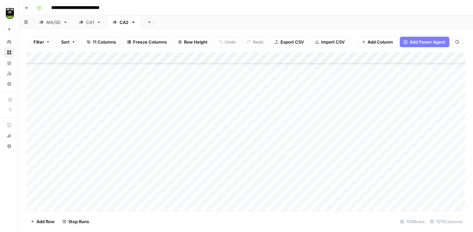
scroll to position [3505, 2]
click at [318, 102] on div "Add Column" at bounding box center [246, 132] width 438 height 158
click at [318, 109] on div "Add Column" at bounding box center [246, 132] width 438 height 158
click at [318, 119] on div "Add Column" at bounding box center [246, 132] width 438 height 158
click at [317, 135] on div "Add Column" at bounding box center [246, 132] width 438 height 158
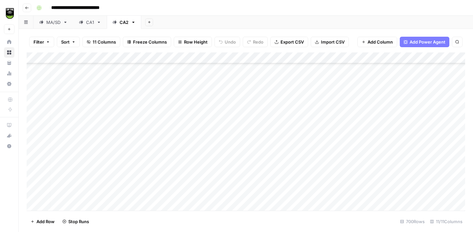
click at [316, 121] on div "Add Column" at bounding box center [246, 132] width 438 height 158
click at [316, 145] on div "Add Column" at bounding box center [246, 132] width 438 height 158
click at [316, 155] on div "Add Column" at bounding box center [246, 132] width 438 height 158
click at [316, 166] on div "Add Column" at bounding box center [246, 132] width 438 height 158
click at [318, 176] on div "Add Column" at bounding box center [246, 132] width 438 height 158
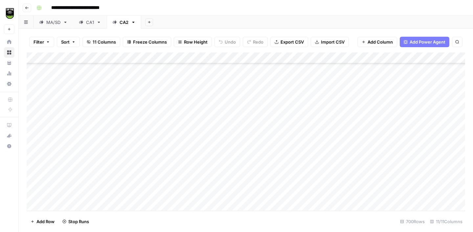
scroll to position [3555, 2]
click at [316, 139] on div "Add Column" at bounding box center [246, 132] width 438 height 158
click at [317, 150] on div "Add Column" at bounding box center [246, 132] width 438 height 158
click at [317, 160] on div "Add Column" at bounding box center [246, 132] width 438 height 158
click at [320, 173] on div "Add Column" at bounding box center [246, 132] width 438 height 158
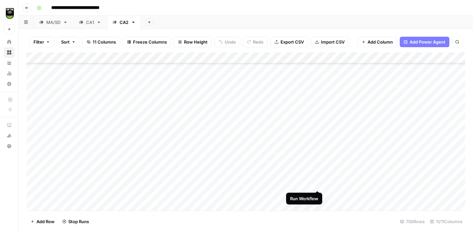
click at [319, 183] on div "Add Column" at bounding box center [246, 132] width 438 height 158
click at [317, 136] on div "Add Column" at bounding box center [246, 132] width 438 height 158
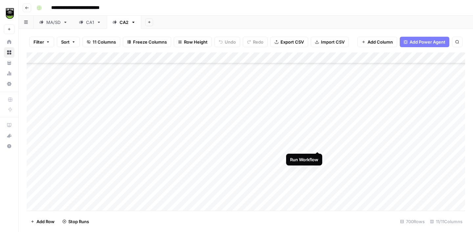
click at [317, 146] on div "Add Column" at bounding box center [246, 132] width 438 height 158
click at [317, 157] on div "Add Column" at bounding box center [246, 132] width 438 height 158
click at [318, 168] on div "Add Column" at bounding box center [246, 132] width 438 height 158
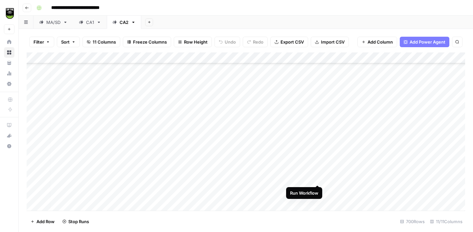
click at [318, 179] on div "Add Column" at bounding box center [246, 132] width 438 height 158
click at [318, 191] on div "Add Column" at bounding box center [246, 132] width 438 height 158
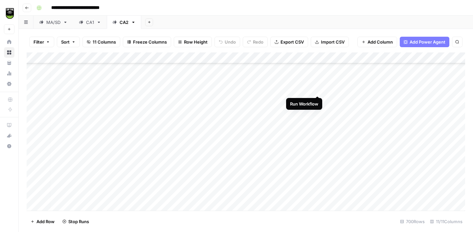
click at [318, 90] on div "Add Column" at bounding box center [246, 132] width 438 height 158
click at [318, 101] on div "Add Column" at bounding box center [246, 132] width 438 height 158
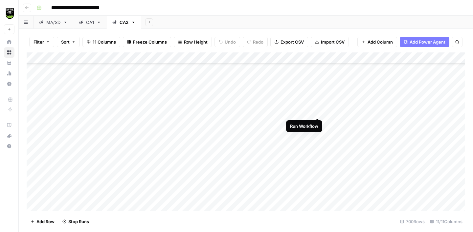
click at [318, 111] on div "Add Column" at bounding box center [246, 132] width 438 height 158
click at [317, 124] on div "Add Column" at bounding box center [246, 132] width 438 height 158
click at [317, 131] on div "Add Column" at bounding box center [246, 132] width 438 height 158
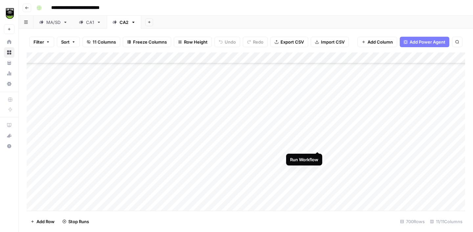
click at [318, 144] on div "Add Column" at bounding box center [246, 132] width 438 height 158
click at [318, 156] on div "Add Column" at bounding box center [246, 132] width 438 height 158
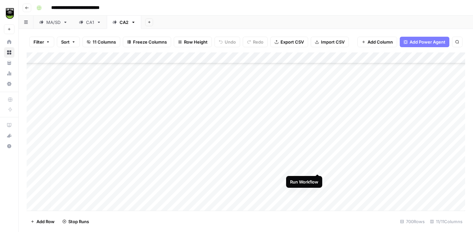
click at [318, 168] on div "Add Column" at bounding box center [246, 132] width 438 height 158
click at [318, 180] on div "Add Column" at bounding box center [246, 132] width 438 height 158
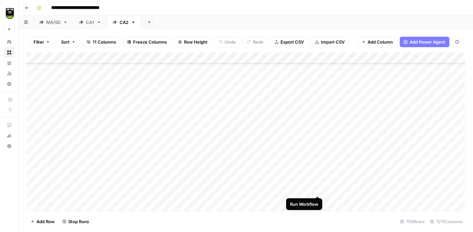
click at [318, 192] on div "Add Column" at bounding box center [246, 132] width 438 height 158
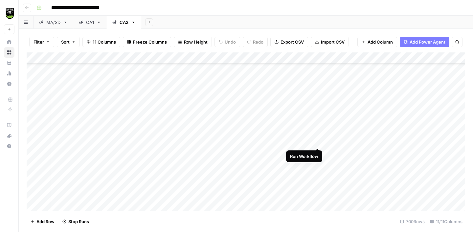
click at [318, 140] on div "Add Column" at bounding box center [246, 132] width 438 height 158
click at [316, 154] on div "Add Column" at bounding box center [246, 132] width 438 height 158
click at [318, 167] on div "Add Column" at bounding box center [246, 132] width 438 height 158
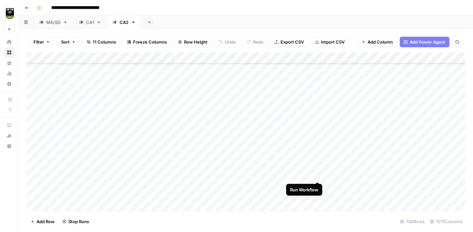
click at [317, 175] on div "Add Column" at bounding box center [246, 132] width 438 height 158
click at [317, 186] on div "Add Column" at bounding box center [246, 132] width 438 height 158
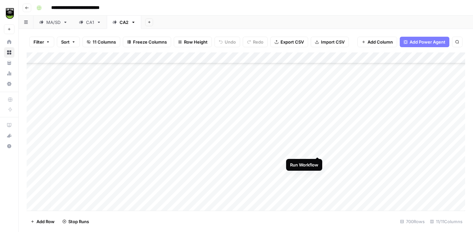
click at [316, 151] on div "Add Column" at bounding box center [246, 132] width 438 height 158
click at [317, 160] on div "Add Column" at bounding box center [246, 132] width 438 height 158
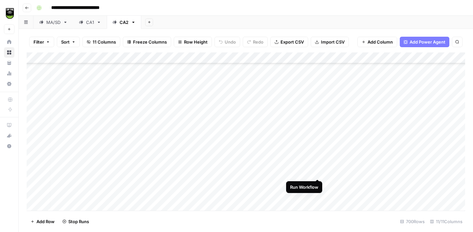
click at [317, 172] on div "Add Column" at bounding box center [246, 132] width 438 height 158
click at [317, 186] on div "Add Column" at bounding box center [246, 132] width 438 height 158
click at [316, 196] on div "Add Column" at bounding box center [246, 132] width 438 height 158
click at [317, 139] on div "Add Column" at bounding box center [246, 132] width 438 height 158
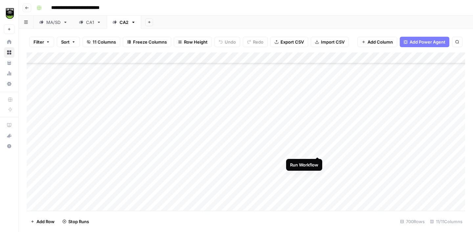
click at [318, 149] on div "Add Column" at bounding box center [246, 132] width 438 height 158
click at [317, 160] on div "Add Column" at bounding box center [246, 132] width 438 height 158
click at [317, 171] on div "Add Column" at bounding box center [246, 132] width 438 height 158
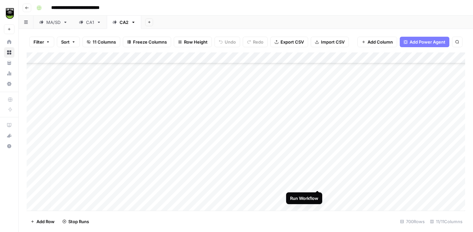
click at [319, 183] on div "Add Column" at bounding box center [246, 132] width 438 height 158
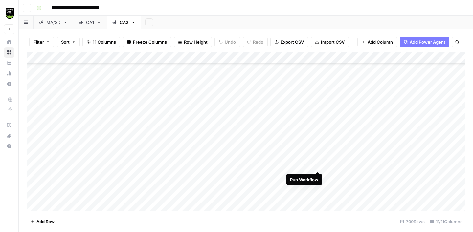
click at [318, 165] on div "Add Column" at bounding box center [246, 132] width 438 height 158
click at [318, 176] on div "Add Column" at bounding box center [246, 132] width 438 height 158
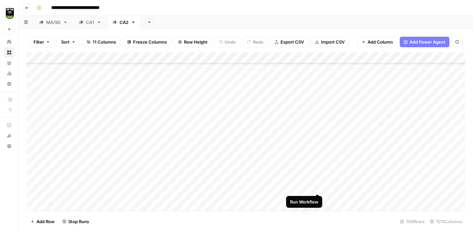
click at [317, 186] on div "Add Column" at bounding box center [246, 132] width 438 height 158
click at [317, 197] on div "Add Column" at bounding box center [246, 132] width 438 height 158
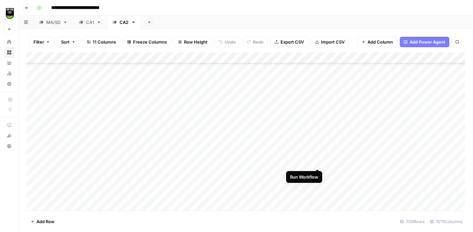
click at [318, 164] on div "Add Column" at bounding box center [246, 132] width 438 height 158
click at [319, 171] on div "Add Column" at bounding box center [246, 132] width 438 height 158
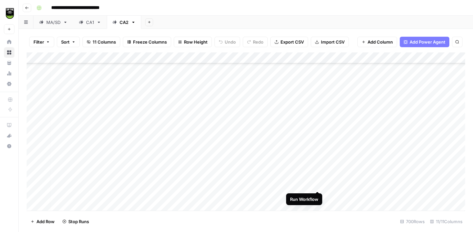
click at [318, 184] on div "Add Column" at bounding box center [246, 132] width 438 height 158
click at [318, 194] on div "Add Column" at bounding box center [246, 132] width 438 height 158
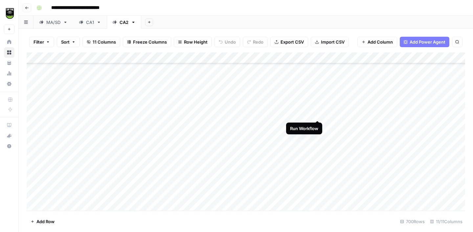
click at [317, 113] on div "Add Column" at bounding box center [246, 132] width 438 height 158
click at [318, 122] on div "Add Column" at bounding box center [246, 132] width 438 height 158
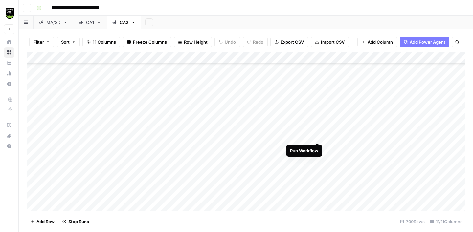
click at [319, 135] on div "Add Column" at bounding box center [246, 132] width 438 height 158
click at [318, 146] on div "Add Column" at bounding box center [246, 132] width 438 height 158
click at [319, 155] on div "Add Column" at bounding box center [246, 132] width 438 height 158
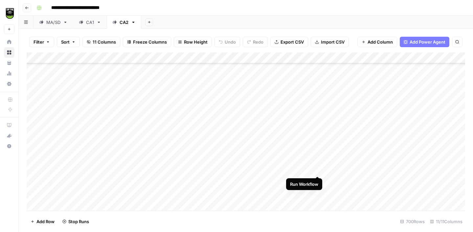
click at [318, 170] on div "Add Column" at bounding box center [246, 132] width 438 height 158
click at [319, 179] on div "Add Column" at bounding box center [246, 132] width 438 height 158
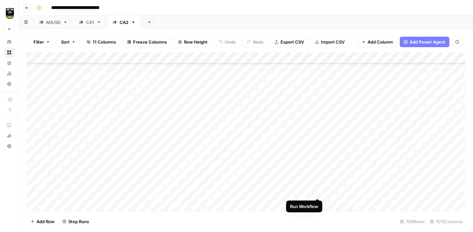
click at [318, 190] on div "Add Column" at bounding box center [246, 132] width 438 height 158
click at [319, 203] on div "Add Column" at bounding box center [246, 132] width 438 height 158
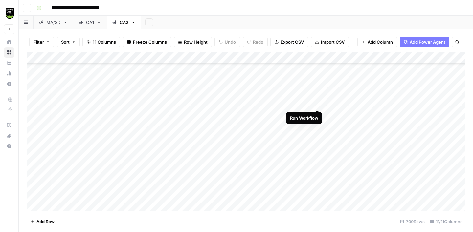
click at [316, 103] on div "Add Column" at bounding box center [246, 132] width 438 height 158
click at [319, 114] on div "Add Column" at bounding box center [246, 132] width 438 height 158
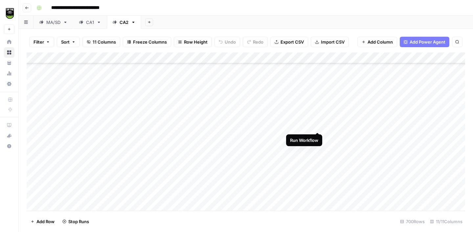
click at [318, 127] on div "Add Column" at bounding box center [246, 132] width 438 height 158
click at [320, 137] on div "Add Column" at bounding box center [246, 132] width 438 height 158
click at [318, 148] on div "Add Column" at bounding box center [246, 132] width 438 height 158
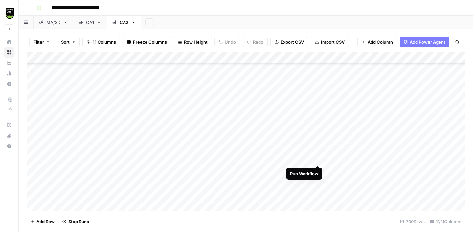
click at [318, 159] on div "Add Column" at bounding box center [246, 132] width 438 height 158
click at [318, 168] on div "Add Column" at bounding box center [246, 132] width 438 height 158
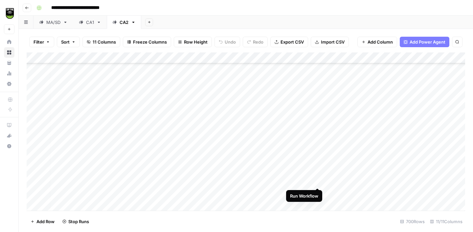
click at [318, 180] on div "Add Column" at bounding box center [246, 132] width 438 height 158
click at [318, 191] on div "Add Column" at bounding box center [246, 132] width 438 height 158
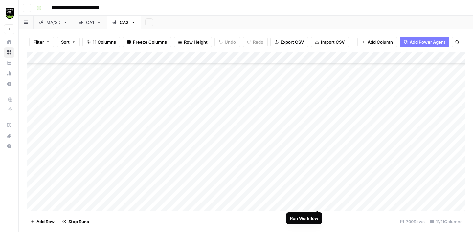
click at [317, 203] on div "Add Column" at bounding box center [246, 132] width 438 height 158
click at [318, 93] on div "Add Column" at bounding box center [246, 132] width 438 height 158
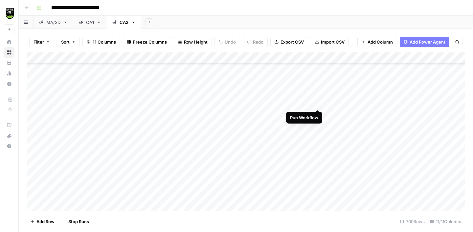
click at [319, 102] on div "Add Column" at bounding box center [246, 132] width 438 height 158
click at [317, 115] on div "Add Column" at bounding box center [246, 132] width 438 height 158
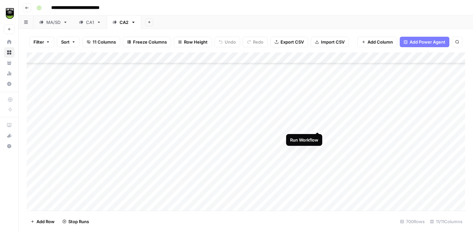
click at [317, 126] on div "Add Column" at bounding box center [246, 132] width 438 height 158
click at [317, 138] on div "Add Column" at bounding box center [246, 132] width 438 height 158
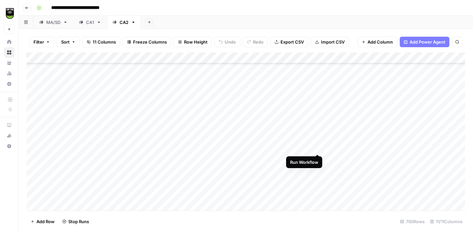
click at [318, 149] on div "Add Column" at bounding box center [246, 132] width 438 height 158
click at [317, 158] on div "Add Column" at bounding box center [246, 132] width 438 height 158
click at [318, 168] on div "Add Column" at bounding box center [246, 132] width 438 height 158
click at [317, 181] on div "Add Column" at bounding box center [246, 132] width 438 height 158
click at [317, 191] on div "Add Column" at bounding box center [246, 132] width 438 height 158
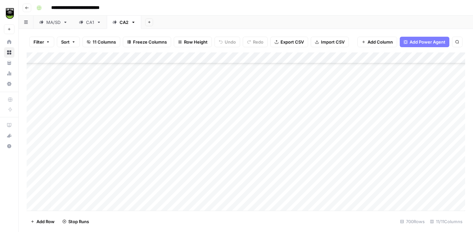
click at [317, 202] on div "Add Column" at bounding box center [246, 132] width 438 height 158
click at [319, 126] on div "Add Column" at bounding box center [246, 132] width 438 height 158
click at [319, 139] on div "Add Column" at bounding box center [246, 132] width 438 height 158
click at [319, 146] on div "Add Column" at bounding box center [246, 132] width 438 height 158
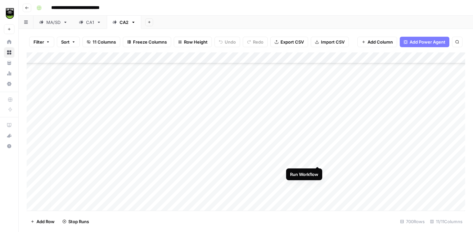
click at [318, 160] on div "Add Column" at bounding box center [246, 132] width 438 height 158
click at [318, 170] on div "Add Column" at bounding box center [246, 132] width 438 height 158
click at [318, 179] on div "Add Column" at bounding box center [246, 132] width 438 height 158
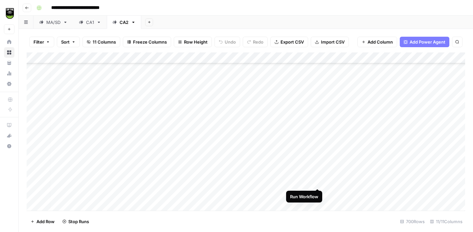
click at [317, 183] on div "Add Column" at bounding box center [246, 132] width 438 height 158
click at [317, 194] on div "Add Column" at bounding box center [246, 132] width 438 height 158
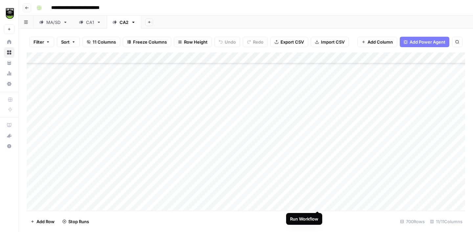
click at [318, 203] on div "Add Column" at bounding box center [246, 132] width 438 height 158
click at [318, 112] on div "Add Column" at bounding box center [246, 132] width 438 height 158
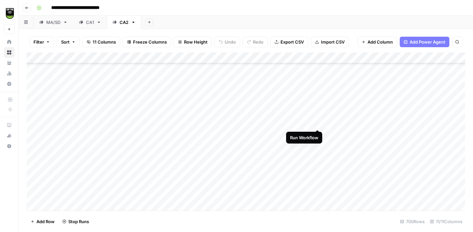
click at [316, 123] on div "Add Column" at bounding box center [246, 132] width 438 height 158
click at [318, 135] on div "Add Column" at bounding box center [246, 132] width 438 height 158
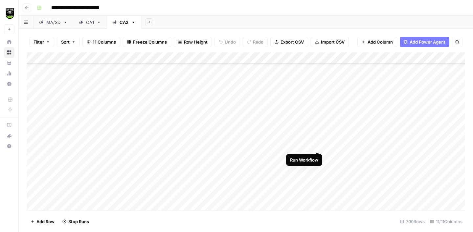
click at [318, 143] on div "Add Column" at bounding box center [246, 132] width 438 height 158
click at [316, 156] on div "Add Column" at bounding box center [246, 132] width 438 height 158
click at [317, 169] on div "Add Column" at bounding box center [246, 132] width 438 height 158
click at [317, 177] on div "Add Column" at bounding box center [246, 132] width 438 height 158
click at [317, 190] on div "Add Column" at bounding box center [246, 132] width 438 height 158
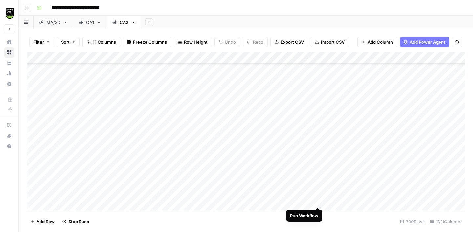
click at [318, 200] on div "Add Column" at bounding box center [246, 132] width 438 height 158
click at [317, 82] on div "Add Column" at bounding box center [246, 132] width 438 height 158
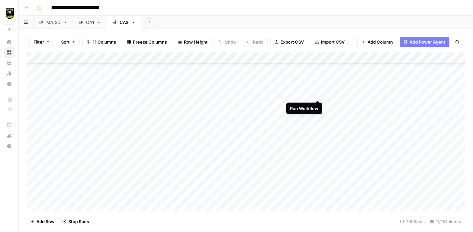
click at [317, 94] on div "Add Column" at bounding box center [246, 132] width 438 height 158
click at [317, 108] on div "Add Column" at bounding box center [246, 132] width 438 height 158
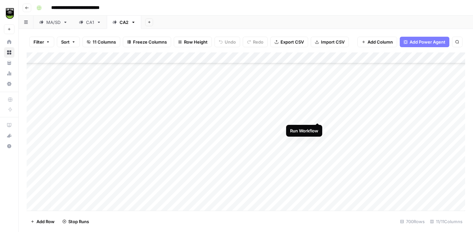
click at [317, 116] on div "Add Column" at bounding box center [246, 132] width 438 height 158
click at [317, 125] on div "Add Column" at bounding box center [246, 132] width 438 height 158
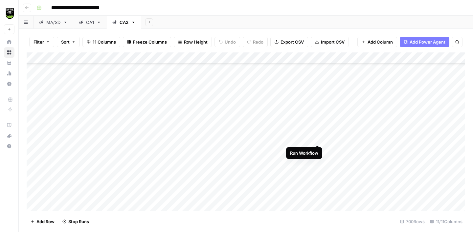
click at [317, 137] on div "Add Column" at bounding box center [246, 132] width 438 height 158
click at [318, 149] on div "Add Column" at bounding box center [246, 132] width 438 height 158
click at [318, 160] on div "Add Column" at bounding box center [246, 132] width 438 height 158
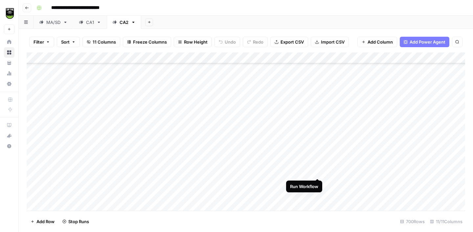
click at [318, 169] on div "Add Column" at bounding box center [246, 132] width 438 height 158
click at [318, 184] on div "Add Column" at bounding box center [246, 132] width 438 height 158
click at [318, 197] on div "Add Column" at bounding box center [246, 132] width 438 height 158
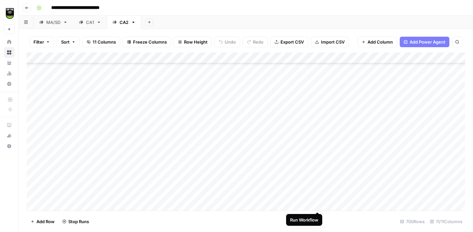
click at [317, 206] on div "Add Column" at bounding box center [246, 132] width 438 height 158
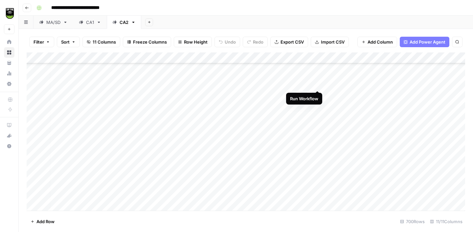
click at [317, 83] on div "Add Column" at bounding box center [246, 132] width 438 height 158
click at [316, 94] on div "Add Column" at bounding box center [246, 132] width 438 height 158
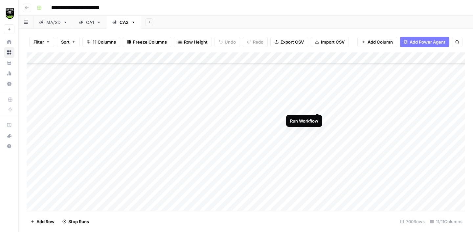
click at [316, 105] on div "Add Column" at bounding box center [246, 132] width 438 height 158
click at [318, 117] on div "Add Column" at bounding box center [246, 132] width 438 height 158
click at [318, 130] on div "Add Column" at bounding box center [246, 132] width 438 height 158
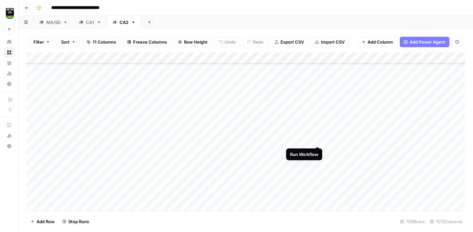
click at [317, 140] on div "Add Column" at bounding box center [246, 132] width 438 height 158
click at [318, 153] on div "Add Column" at bounding box center [246, 132] width 438 height 158
click at [317, 162] on div "Add Column" at bounding box center [246, 132] width 438 height 158
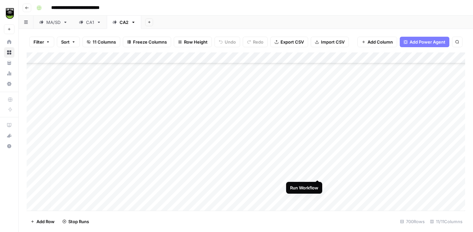
click at [316, 172] on div "Add Column" at bounding box center [246, 132] width 438 height 158
click at [318, 182] on div "Add Column" at bounding box center [246, 132] width 438 height 158
click at [316, 157] on div "Add Column" at bounding box center [246, 132] width 438 height 158
click at [315, 167] on div "Add Column" at bounding box center [246, 132] width 438 height 158
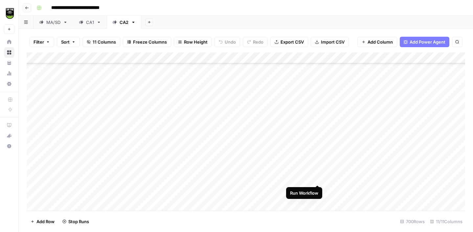
click at [316, 177] on div "Add Column" at bounding box center [246, 132] width 438 height 158
click at [316, 189] on div "Add Column" at bounding box center [246, 132] width 438 height 158
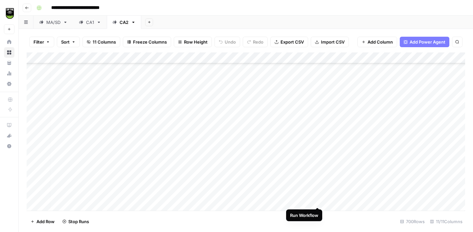
click at [317, 200] on div "Add Column" at bounding box center [246, 132] width 438 height 158
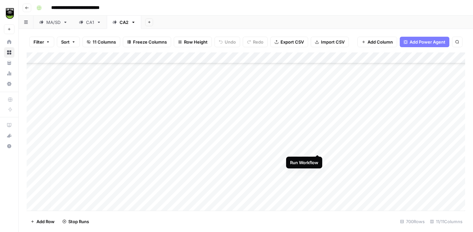
click at [317, 149] on div "Add Column" at bounding box center [246, 132] width 438 height 158
click at [317, 159] on div "Add Column" at bounding box center [246, 132] width 438 height 158
click at [317, 169] on div "Add Column" at bounding box center [246, 132] width 438 height 158
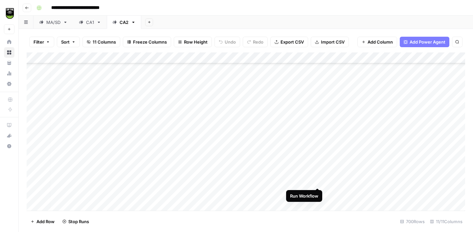
click at [318, 180] on div "Add Column" at bounding box center [246, 132] width 438 height 158
click at [318, 193] on div "Add Column" at bounding box center [246, 132] width 438 height 158
click at [317, 160] on div "Add Column" at bounding box center [246, 132] width 438 height 158
click at [318, 173] on div "Add Column" at bounding box center [246, 132] width 438 height 158
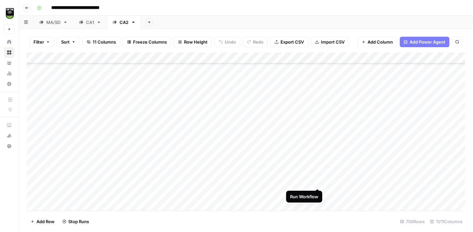
click at [318, 181] on div "Add Column" at bounding box center [246, 132] width 438 height 158
click at [316, 139] on div "Add Column" at bounding box center [246, 132] width 438 height 158
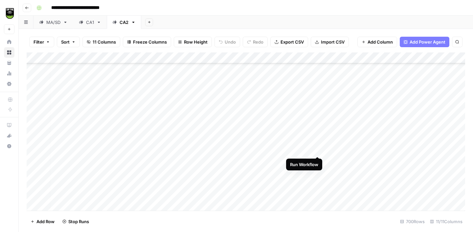
click at [317, 149] on div "Add Column" at bounding box center [246, 132] width 438 height 158
click at [317, 160] on div "Add Column" at bounding box center [246, 132] width 438 height 158
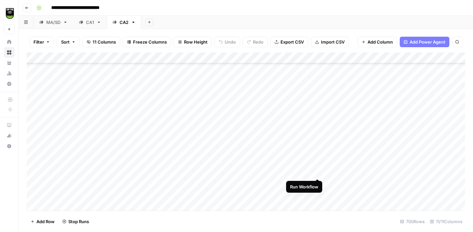
click at [318, 172] on div "Add Column" at bounding box center [246, 132] width 438 height 158
click at [318, 183] on div "Add Column" at bounding box center [246, 132] width 438 height 158
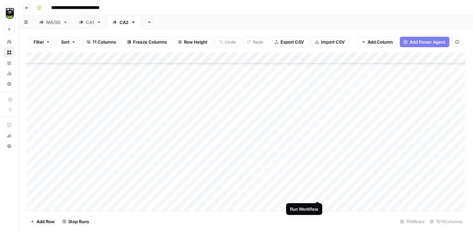
click at [318, 193] on div "Add Column" at bounding box center [246, 132] width 438 height 158
click at [318, 205] on div "Add Column" at bounding box center [246, 132] width 438 height 158
click at [316, 137] on div "Add Column" at bounding box center [246, 132] width 438 height 158
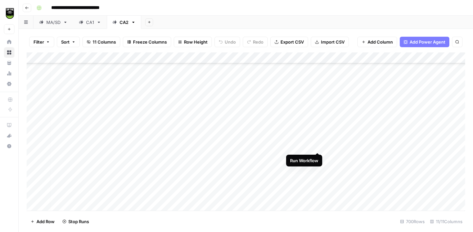
click at [316, 145] on div "Add Column" at bounding box center [246, 132] width 438 height 158
click at [316, 158] on div "Add Column" at bounding box center [246, 132] width 438 height 158
click at [317, 167] on div "Add Column" at bounding box center [246, 132] width 438 height 158
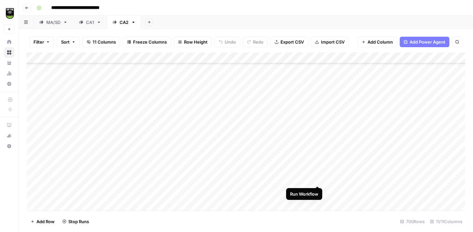
click at [316, 178] on div "Add Column" at bounding box center [246, 132] width 438 height 158
click at [318, 191] on div "Add Column" at bounding box center [246, 132] width 438 height 158
click at [318, 163] on div "Add Column" at bounding box center [246, 132] width 438 height 158
click at [318, 172] on div "Add Column" at bounding box center [246, 132] width 438 height 158
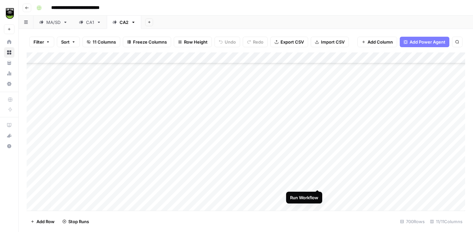
click at [317, 183] on div "Add Column" at bounding box center [246, 132] width 438 height 158
click at [318, 194] on div "Add Column" at bounding box center [246, 132] width 438 height 158
click at [318, 143] on div "Add Column" at bounding box center [246, 132] width 438 height 158
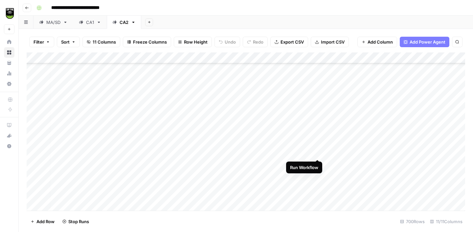
click at [317, 152] on div "Add Column" at bounding box center [246, 132] width 438 height 158
click at [317, 162] on div "Add Column" at bounding box center [246, 132] width 438 height 158
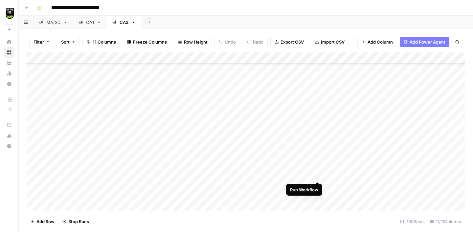
click at [316, 172] on div "Add Column" at bounding box center [246, 132] width 438 height 158
click at [318, 184] on div "Add Column" at bounding box center [246, 132] width 438 height 158
click at [317, 177] on div "Add Column" at bounding box center [246, 132] width 438 height 158
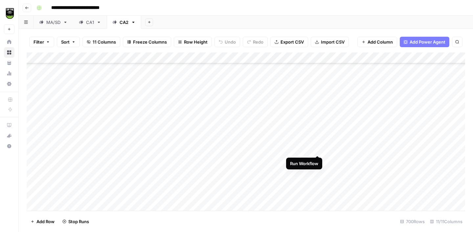
click at [315, 151] on div "Add Column" at bounding box center [246, 132] width 438 height 158
click at [317, 160] on div "Add Column" at bounding box center [246, 132] width 438 height 158
click at [317, 171] on div "Add Column" at bounding box center [246, 132] width 438 height 158
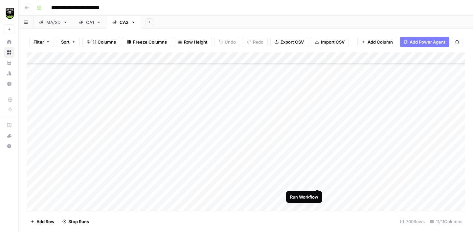
click at [317, 181] on div "Add Column" at bounding box center [246, 132] width 438 height 158
click at [316, 193] on div "Add Column" at bounding box center [246, 132] width 438 height 158
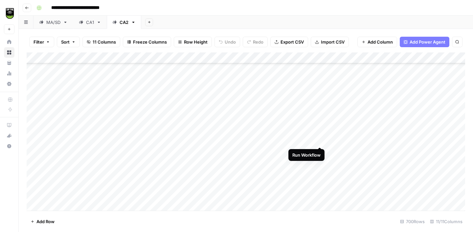
click at [320, 141] on div "Add Column" at bounding box center [246, 132] width 438 height 158
click at [320, 128] on div "Add Column" at bounding box center [246, 132] width 438 height 158
click at [320, 119] on div "Add Column" at bounding box center [246, 132] width 438 height 158
click at [320, 107] on div "Add Column" at bounding box center [246, 132] width 438 height 158
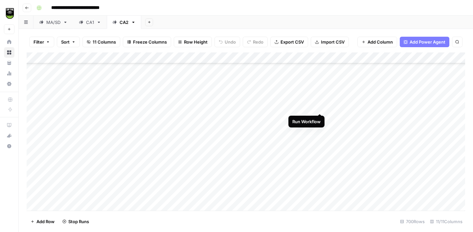
click at [320, 96] on div "Add Column" at bounding box center [246, 132] width 438 height 158
click at [319, 83] on div "Add Column" at bounding box center [246, 132] width 438 height 158
click at [319, 73] on div "Add Column" at bounding box center [246, 132] width 438 height 158
click at [320, 135] on div "Add Column" at bounding box center [246, 132] width 438 height 158
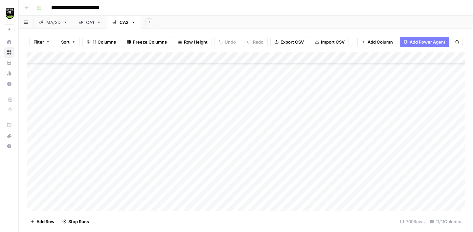
click at [320, 124] on div "Add Column" at bounding box center [246, 132] width 438 height 158
click at [320, 113] on div "Add Column" at bounding box center [246, 132] width 438 height 158
click at [320, 102] on div "Add Column" at bounding box center [246, 132] width 438 height 158
click at [320, 92] on div "Add Column" at bounding box center [246, 132] width 438 height 158
click at [320, 77] on div "Add Column" at bounding box center [246, 132] width 438 height 158
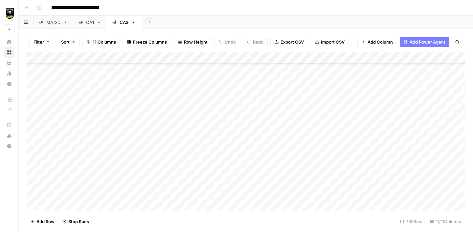
scroll to position [6685, 0]
click at [319, 188] on div "Add Column" at bounding box center [246, 132] width 438 height 158
click at [319, 177] on div "Add Column" at bounding box center [246, 132] width 438 height 158
click at [319, 169] on div "Add Column" at bounding box center [246, 132] width 438 height 158
click at [318, 156] on div "Add Column" at bounding box center [246, 132] width 438 height 158
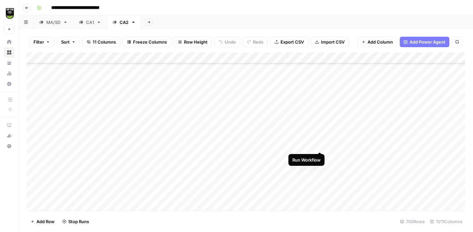
click at [318, 145] on div "Add Column" at bounding box center [246, 132] width 438 height 158
click at [319, 132] on div "Add Column" at bounding box center [246, 132] width 438 height 158
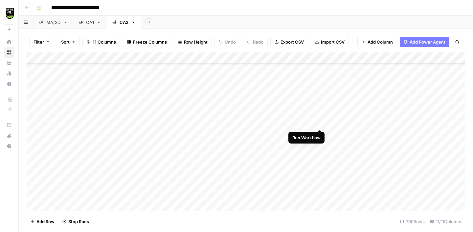
click at [319, 125] on div "Add Column" at bounding box center [246, 132] width 438 height 158
click at [321, 113] on div "Add Column" at bounding box center [246, 132] width 438 height 158
click at [319, 102] on div "Add Column" at bounding box center [246, 132] width 438 height 158
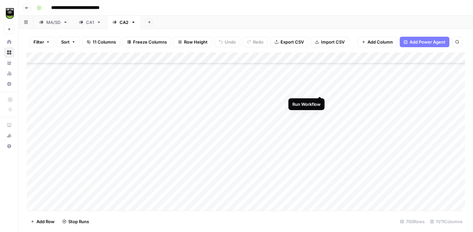
click at [318, 91] on div "Add Column" at bounding box center [246, 132] width 438 height 158
click at [319, 76] on div "Add Column" at bounding box center [246, 132] width 438 height 158
click at [320, 67] on div "Add Column" at bounding box center [246, 132] width 438 height 158
click at [321, 118] on div "Add Column" at bounding box center [246, 132] width 438 height 158
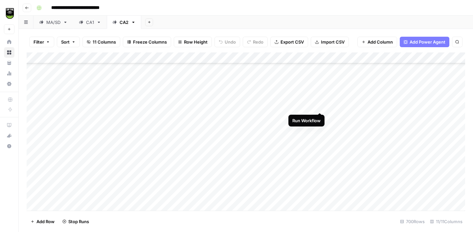
click at [320, 107] on div "Add Column" at bounding box center [246, 132] width 438 height 158
click at [319, 97] on div "Add Column" at bounding box center [246, 132] width 438 height 158
click at [320, 83] on div "Add Column" at bounding box center [246, 132] width 438 height 158
click at [320, 73] on div "Add Column" at bounding box center [246, 132] width 438 height 158
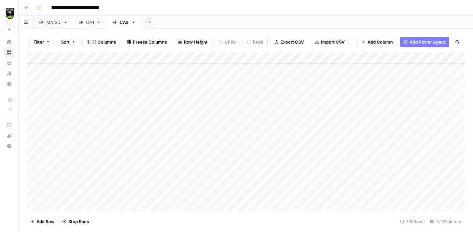
click at [320, 189] on div "Add Column" at bounding box center [246, 132] width 438 height 158
click at [320, 177] on div "Add Column" at bounding box center [246, 132] width 438 height 158
click at [320, 168] on div "Add Column" at bounding box center [246, 132] width 438 height 158
click at [319, 159] on div "Add Column" at bounding box center [246, 132] width 438 height 158
click at [319, 145] on div "Add Column" at bounding box center [246, 132] width 438 height 158
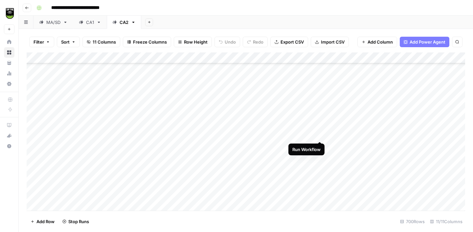
click at [318, 134] on div "Add Column" at bounding box center [246, 132] width 438 height 158
click at [318, 124] on div "Add Column" at bounding box center [246, 132] width 438 height 158
click at [320, 113] on div "Add Column" at bounding box center [246, 132] width 438 height 158
click at [319, 103] on div "Add Column" at bounding box center [246, 132] width 438 height 158
click at [320, 91] on div "Add Column" at bounding box center [246, 132] width 438 height 158
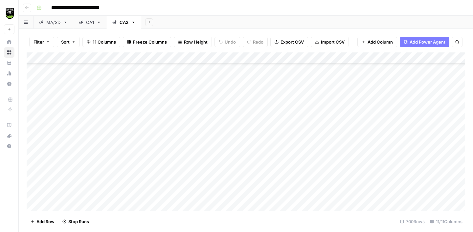
click at [320, 80] on div "Add Column" at bounding box center [246, 132] width 438 height 158
click at [319, 176] on div "Add Column" at bounding box center [246, 132] width 438 height 158
click at [320, 164] on div "Add Column" at bounding box center [246, 132] width 438 height 158
click at [319, 152] on div "Add Column" at bounding box center [246, 132] width 438 height 158
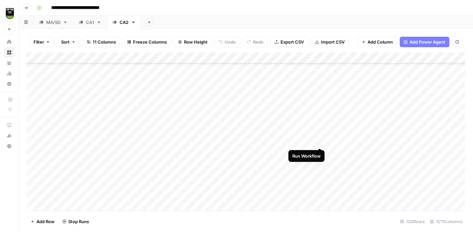
click at [319, 141] on div "Add Column" at bounding box center [246, 132] width 438 height 158
click at [320, 131] on div "Add Column" at bounding box center [246, 132] width 438 height 158
click at [318, 117] on div "Add Column" at bounding box center [246, 132] width 438 height 158
click at [318, 104] on div "Add Column" at bounding box center [246, 132] width 438 height 158
click at [320, 107] on div "Add Column" at bounding box center [246, 132] width 438 height 158
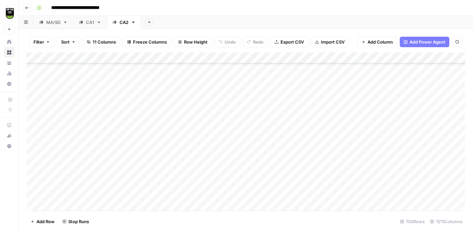
click at [319, 96] on div "Add Column" at bounding box center [246, 132] width 438 height 158
click at [319, 87] on div "Add Column" at bounding box center [246, 132] width 438 height 158
click at [321, 116] on div "Add Column" at bounding box center [246, 132] width 438 height 158
click at [319, 104] on div "Add Column" at bounding box center [246, 132] width 438 height 158
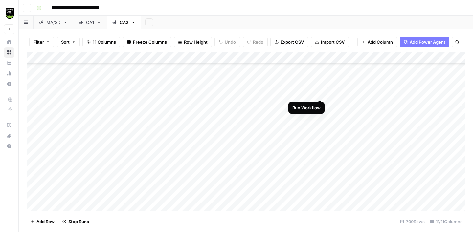
click at [319, 94] on div "Add Column" at bounding box center [246, 132] width 438 height 158
click at [321, 126] on div "Add Column" at bounding box center [246, 132] width 438 height 158
click at [321, 116] on div "Add Column" at bounding box center [246, 132] width 438 height 158
click at [321, 104] on div "Add Column" at bounding box center [246, 132] width 438 height 158
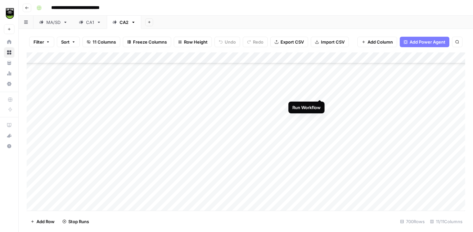
click at [319, 94] on div "Add Column" at bounding box center [246, 132] width 438 height 158
click at [319, 82] on div "Add Column" at bounding box center [246, 132] width 438 height 158
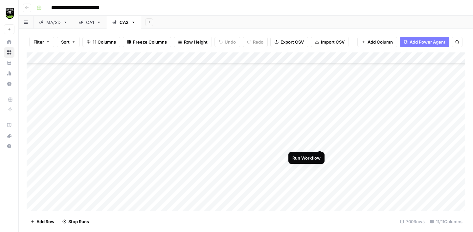
click at [319, 145] on div "Add Column" at bounding box center [246, 132] width 438 height 158
click at [319, 133] on div "Add Column" at bounding box center [246, 132] width 438 height 158
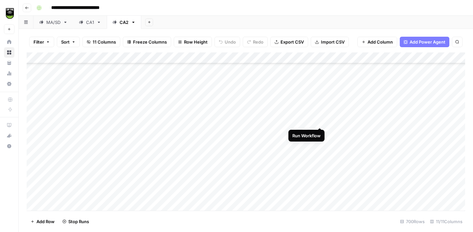
click at [320, 121] on div "Add Column" at bounding box center [246, 132] width 438 height 158
click at [318, 109] on div "Add Column" at bounding box center [246, 132] width 438 height 158
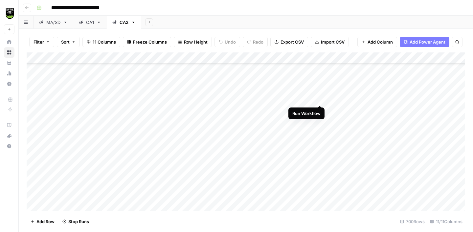
click at [321, 99] on div "Add Column" at bounding box center [246, 132] width 438 height 158
click at [321, 88] on div "Add Column" at bounding box center [246, 132] width 438 height 158
click at [320, 77] on div "Add Column" at bounding box center [246, 132] width 438 height 158
click at [320, 141] on div "Add Column" at bounding box center [246, 132] width 438 height 158
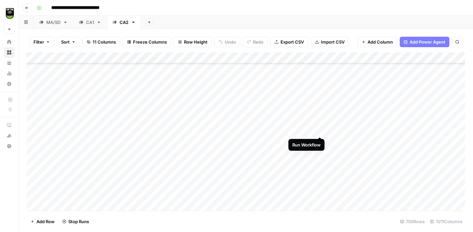
click at [320, 132] on div "Add Column" at bounding box center [246, 132] width 438 height 158
click at [320, 122] on div "Add Column" at bounding box center [246, 132] width 438 height 158
click at [319, 108] on div "Add Column" at bounding box center [246, 132] width 438 height 158
click at [320, 100] on div "Add Column" at bounding box center [246, 132] width 438 height 158
click at [319, 95] on div "Add Column" at bounding box center [246, 132] width 438 height 158
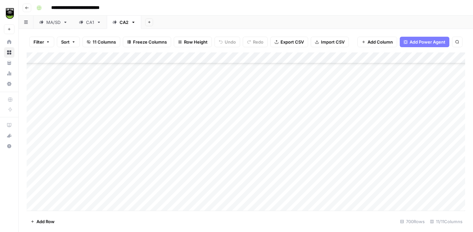
click at [319, 95] on div "Add Column" at bounding box center [246, 132] width 438 height 158
click at [319, 87] on div "Add Column" at bounding box center [246, 132] width 438 height 158
click at [319, 75] on div "Add Column" at bounding box center [246, 132] width 438 height 158
click at [320, 153] on div "Add Column" at bounding box center [246, 132] width 438 height 158
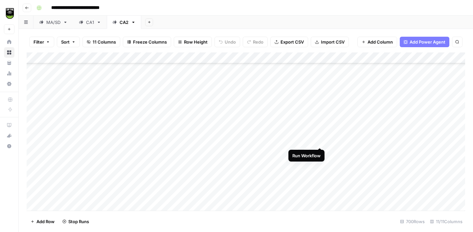
click at [320, 142] on div "Add Column" at bounding box center [246, 132] width 438 height 158
click at [320, 129] on div "Add Column" at bounding box center [246, 132] width 438 height 158
click at [320, 118] on div "Add Column" at bounding box center [246, 132] width 438 height 158
click at [320, 109] on div "Add Column" at bounding box center [246, 132] width 438 height 158
click at [321, 96] on div "Add Column" at bounding box center [246, 132] width 438 height 158
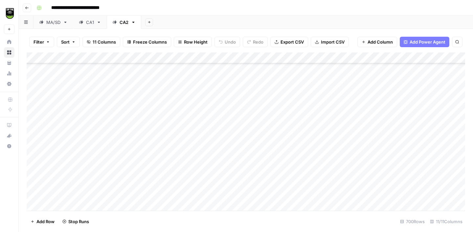
click at [321, 87] on div "Add Column" at bounding box center [246, 132] width 438 height 158
click at [320, 75] on div "Add Column" at bounding box center [246, 132] width 438 height 158
click at [320, 148] on div "Add Column" at bounding box center [246, 132] width 438 height 158
click at [319, 140] on div "Add Column" at bounding box center [246, 132] width 438 height 158
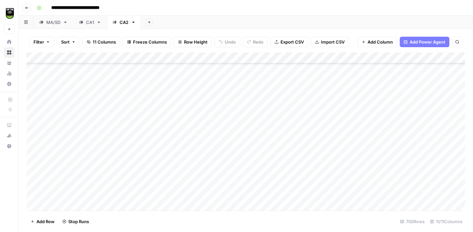
click at [318, 126] on div "Add Column" at bounding box center [246, 132] width 438 height 158
click at [318, 117] on div "Add Column" at bounding box center [246, 132] width 438 height 158
click at [318, 106] on div "Add Column" at bounding box center [246, 132] width 438 height 158
click at [319, 93] on div "Add Column" at bounding box center [246, 132] width 438 height 158
click at [319, 84] on div "Add Column" at bounding box center [246, 132] width 438 height 158
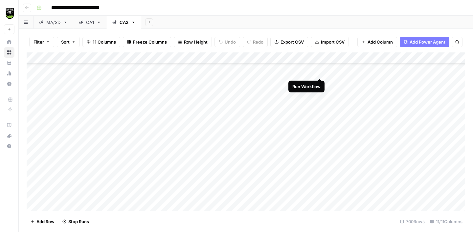
click at [319, 73] on div "Add Column" at bounding box center [246, 132] width 438 height 158
click at [320, 133] on div "Add Column" at bounding box center [246, 132] width 438 height 158
click at [320, 121] on div "Add Column" at bounding box center [246, 132] width 438 height 158
click at [320, 113] on div "Add Column" at bounding box center [246, 132] width 438 height 158
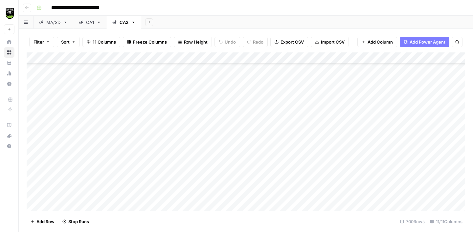
click at [319, 100] on div "Add Column" at bounding box center [246, 132] width 438 height 158
click at [319, 89] on div "Add Column" at bounding box center [246, 132] width 438 height 158
click at [319, 80] on div "Add Column" at bounding box center [246, 132] width 438 height 158
click at [320, 176] on div "Add Column" at bounding box center [246, 132] width 438 height 158
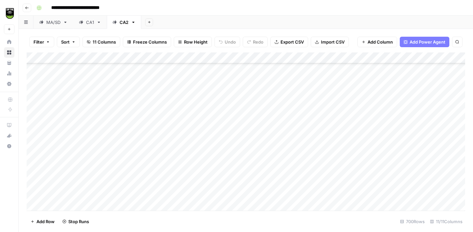
click at [319, 163] on div "Add Column" at bounding box center [246, 132] width 438 height 158
click at [319, 154] on div "Add Column" at bounding box center [246, 132] width 438 height 158
click at [320, 142] on div "Add Column" at bounding box center [246, 132] width 438 height 158
click at [320, 132] on div "Add Column" at bounding box center [246, 132] width 438 height 158
click at [320, 122] on div "Add Column" at bounding box center [246, 132] width 438 height 158
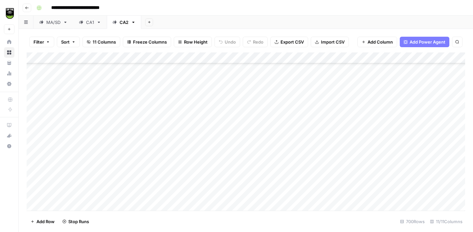
click at [318, 110] on div "Add Column" at bounding box center [246, 132] width 438 height 158
click at [318, 100] on div "Add Column" at bounding box center [246, 132] width 438 height 158
click at [319, 87] on div "Add Column" at bounding box center [246, 132] width 438 height 158
click at [319, 77] on div "Add Column" at bounding box center [246, 132] width 438 height 158
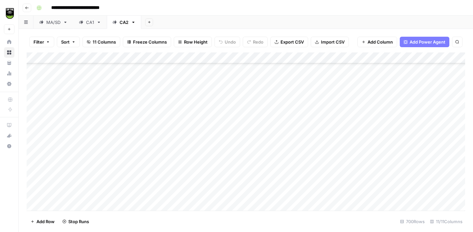
click at [320, 169] on div "Add Column" at bounding box center [246, 132] width 438 height 158
click at [320, 159] on div "Add Column" at bounding box center [246, 132] width 438 height 158
click at [320, 146] on div "Add Column" at bounding box center [246, 132] width 438 height 158
click at [319, 168] on div "Add Column" at bounding box center [246, 132] width 438 height 158
click at [320, 137] on div "Add Column" at bounding box center [246, 132] width 438 height 158
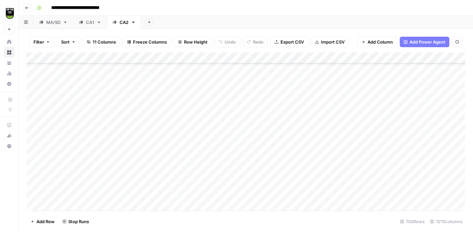
click at [319, 125] on div "Add Column" at bounding box center [246, 132] width 438 height 158
click at [319, 117] on div "Add Column" at bounding box center [246, 132] width 438 height 158
click at [319, 116] on div "Add Column" at bounding box center [246, 132] width 438 height 158
click at [319, 101] on div "Add Column" at bounding box center [246, 132] width 438 height 158
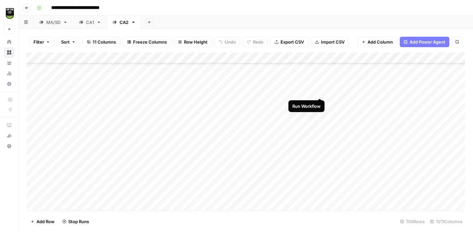
click at [319, 92] on div "Add Column" at bounding box center [246, 132] width 438 height 158
click at [319, 80] on div "Add Column" at bounding box center [246, 132] width 438 height 158
click at [320, 147] on div "Add Column" at bounding box center [246, 132] width 438 height 158
click at [318, 133] on div "Add Column" at bounding box center [246, 132] width 438 height 158
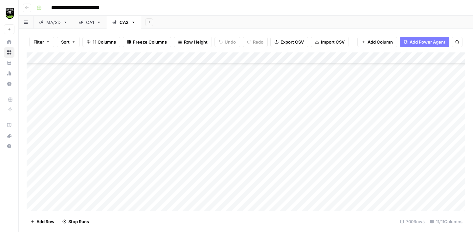
click at [320, 136] on div "Add Column" at bounding box center [246, 132] width 438 height 158
click at [320, 123] on div "Add Column" at bounding box center [246, 132] width 438 height 158
click at [319, 113] on div "Add Column" at bounding box center [246, 132] width 438 height 158
click at [319, 101] on div "Add Column" at bounding box center [246, 132] width 438 height 158
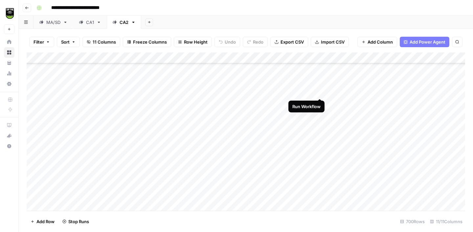
click at [320, 91] on div "Add Column" at bounding box center [246, 132] width 438 height 158
click at [320, 80] on div "Add Column" at bounding box center [246, 132] width 438 height 158
click at [320, 71] on div "Add Column" at bounding box center [246, 132] width 438 height 158
click at [320, 136] on div "Add Column" at bounding box center [246, 132] width 438 height 158
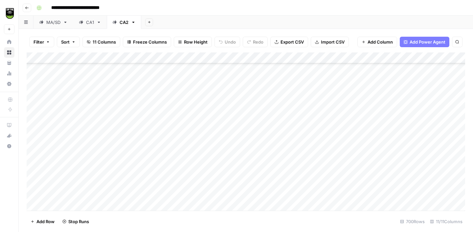
click at [320, 125] on div "Add Column" at bounding box center [246, 132] width 438 height 158
click at [320, 114] on div "Add Column" at bounding box center [246, 132] width 438 height 158
click at [319, 102] on div "Add Column" at bounding box center [246, 132] width 438 height 158
click at [319, 91] on div "Add Column" at bounding box center [246, 132] width 438 height 158
click at [320, 81] on div "Add Column" at bounding box center [246, 132] width 438 height 158
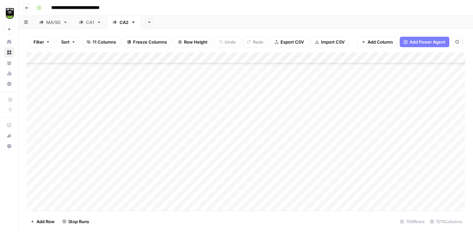
click at [320, 67] on div "Add Column" at bounding box center [246, 132] width 438 height 158
click at [320, 192] on div "Add Column" at bounding box center [246, 132] width 438 height 158
click at [319, 180] on div "Add Column" at bounding box center [246, 132] width 438 height 158
click at [320, 170] on div "Add Column" at bounding box center [246, 132] width 438 height 158
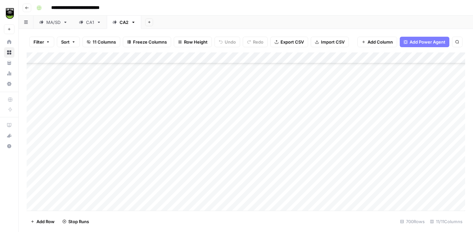
click at [320, 158] on div "Add Column" at bounding box center [246, 132] width 438 height 158
click at [320, 144] on div "Add Column" at bounding box center [246, 132] width 438 height 158
click at [320, 137] on div "Add Column" at bounding box center [246, 132] width 438 height 158
click at [319, 124] on div "Add Column" at bounding box center [246, 132] width 438 height 158
click at [319, 110] on div "Add Column" at bounding box center [246, 132] width 438 height 158
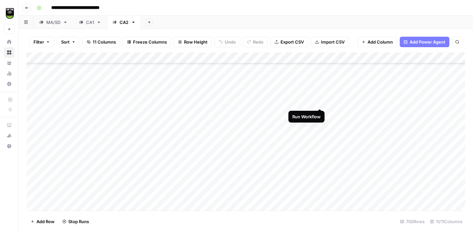
click at [319, 102] on div "Add Column" at bounding box center [246, 132] width 438 height 158
click at [319, 92] on div "Add Column" at bounding box center [246, 132] width 438 height 158
click at [320, 81] on div "Add Column" at bounding box center [246, 132] width 438 height 158
click at [321, 69] on div "Add Column" at bounding box center [246, 132] width 438 height 158
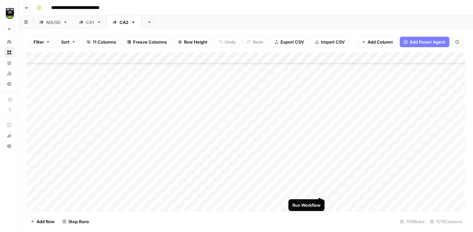
click at [319, 193] on div "Add Column" at bounding box center [246, 132] width 438 height 158
click at [320, 180] on div "Add Column" at bounding box center [246, 132] width 438 height 158
click at [321, 168] on div "Add Column" at bounding box center [246, 132] width 438 height 158
click at [320, 158] on div "Add Column" at bounding box center [246, 132] width 438 height 158
click at [319, 148] on div "Add Column" at bounding box center [246, 132] width 438 height 158
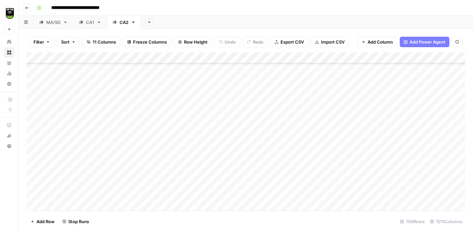
click
